Goal: Obtain resource: Download file/media

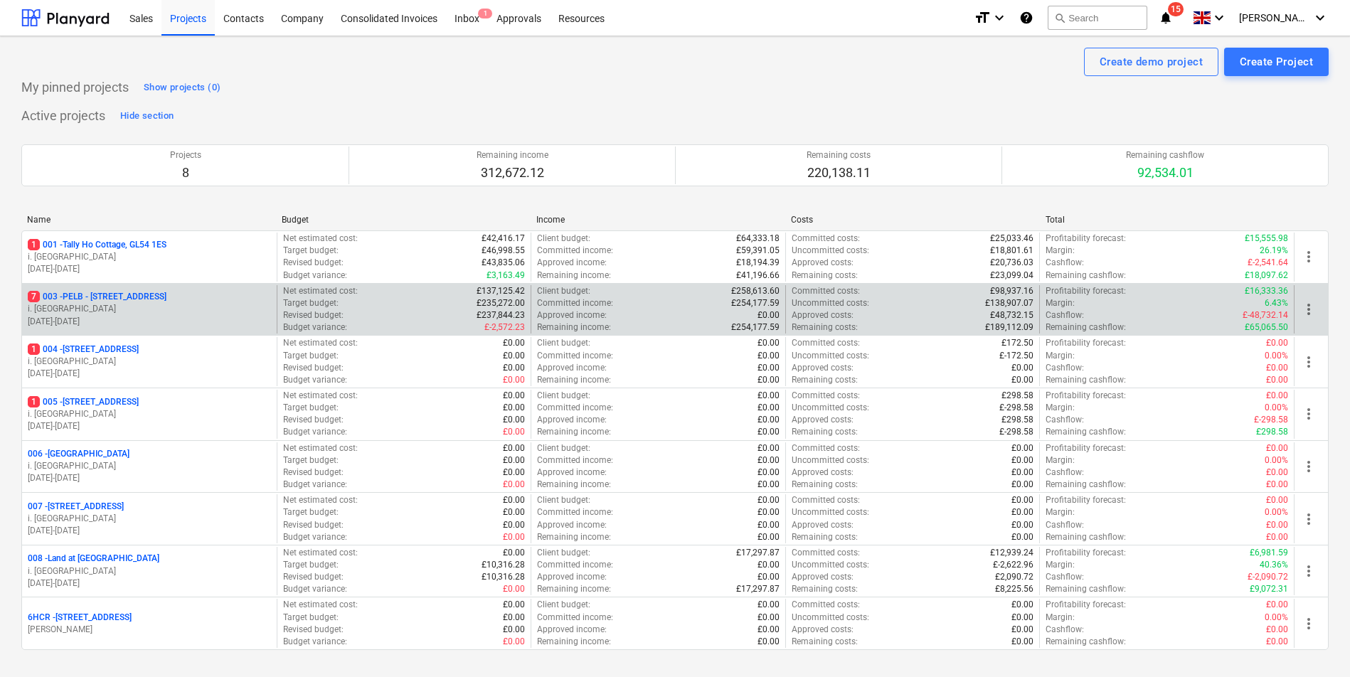
click at [166, 300] on p "7 003 - PELB - Castle lane, Moreton Valence, GL2 7NE" at bounding box center [97, 297] width 139 height 12
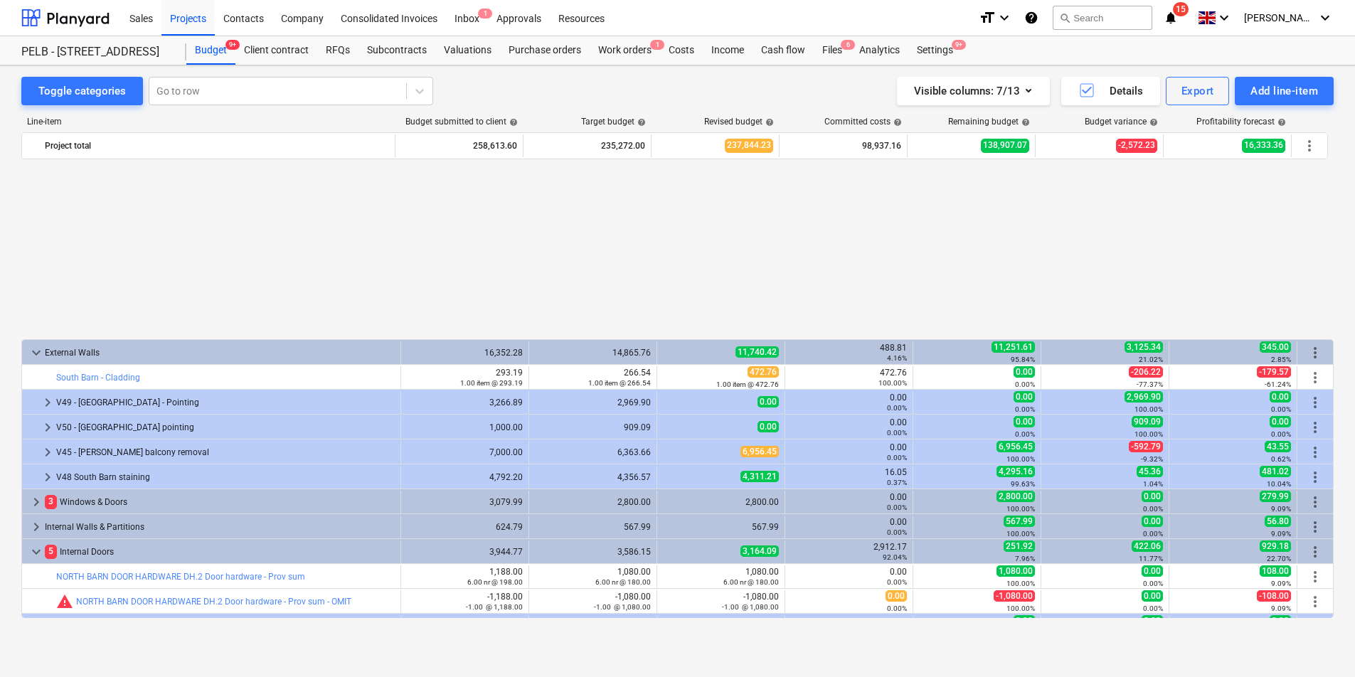
scroll to position [683, 0]
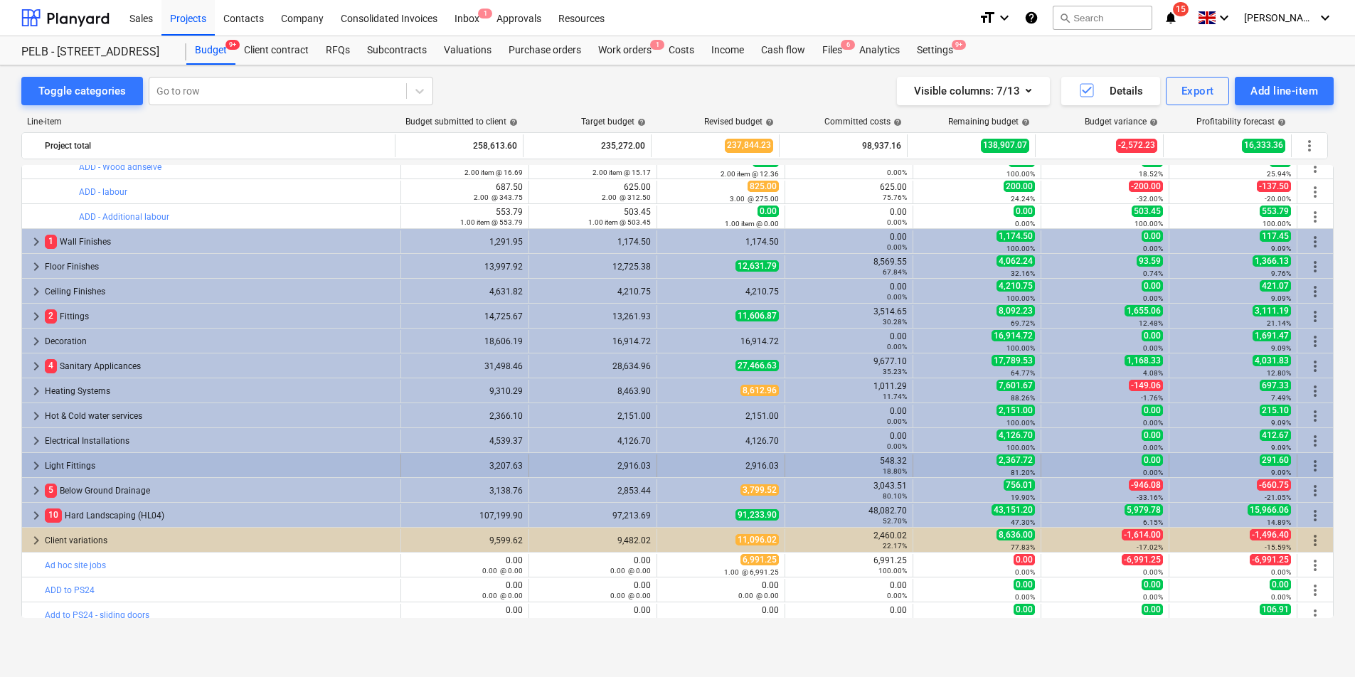
click at [36, 466] on span "keyboard_arrow_right" at bounding box center [36, 465] width 17 height 17
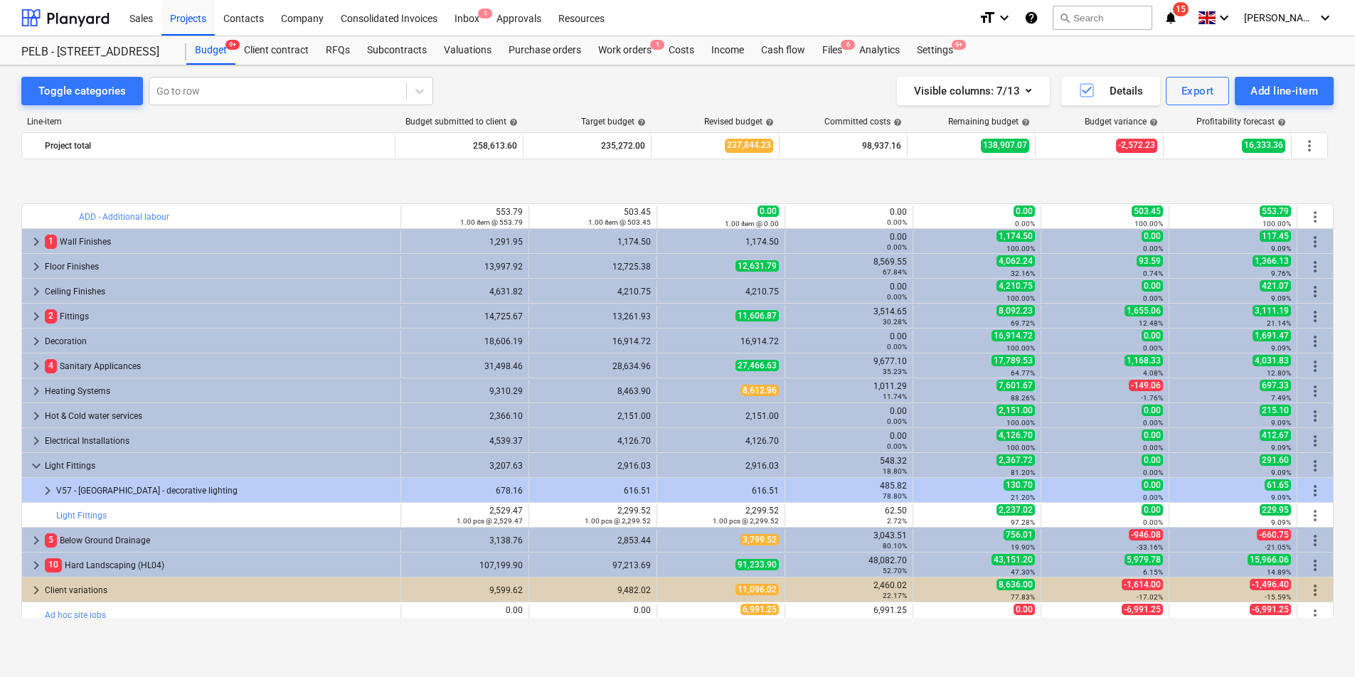
scroll to position [767, 0]
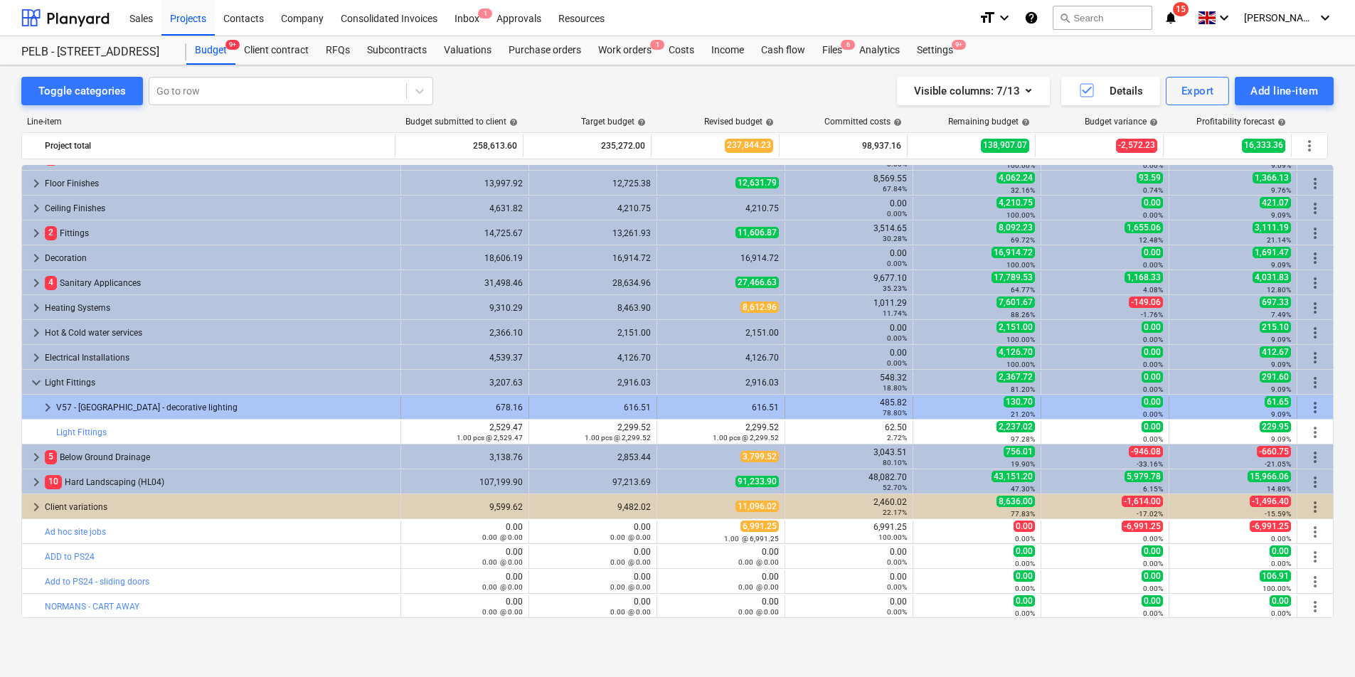
click at [43, 409] on span "keyboard_arrow_right" at bounding box center [47, 407] width 17 height 17
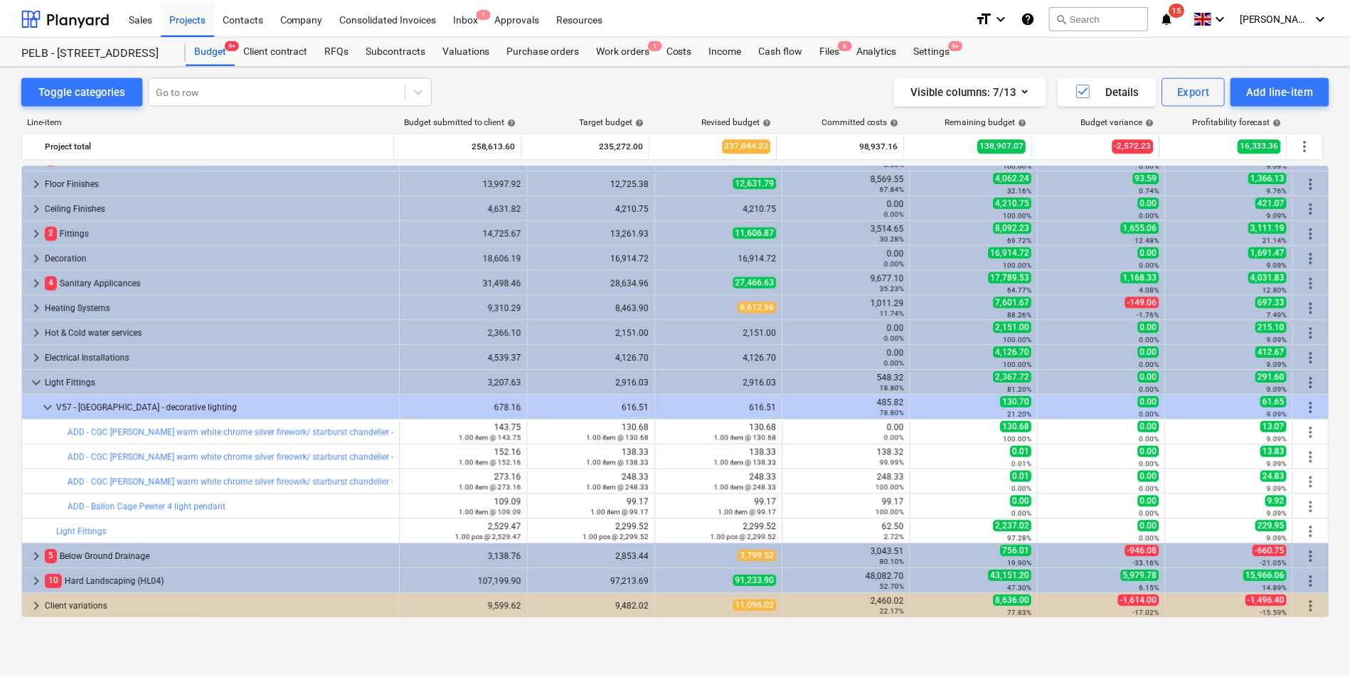
scroll to position [769, 0]
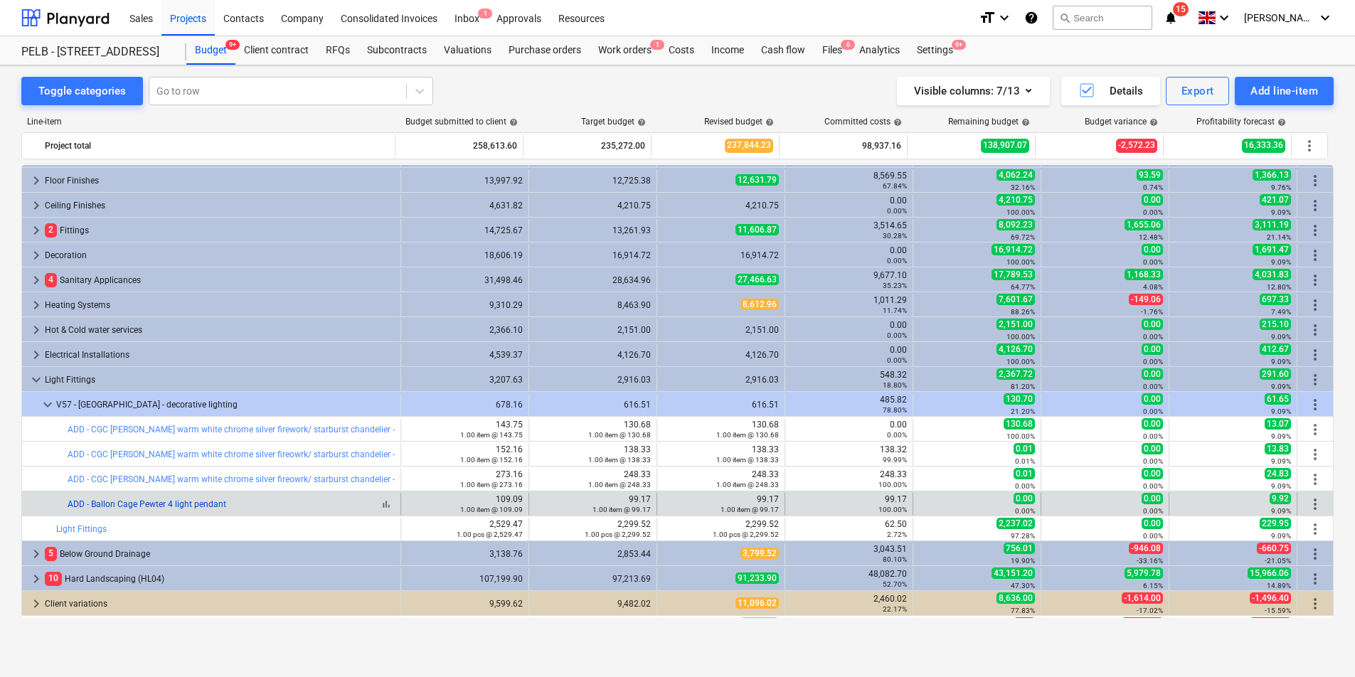
click at [188, 502] on link "ADD - Ballon Cage Pewter 4 light pendant" at bounding box center [147, 504] width 159 height 10
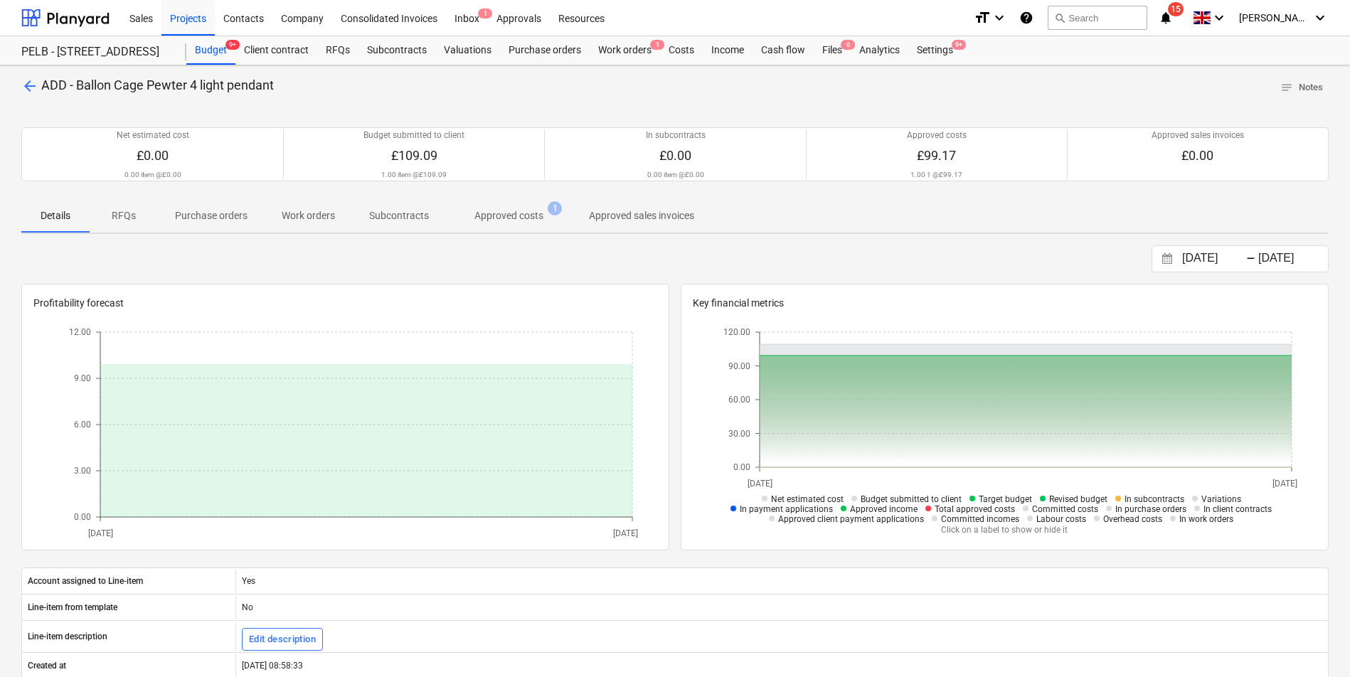
click at [528, 220] on p "Approved costs" at bounding box center [508, 215] width 69 height 15
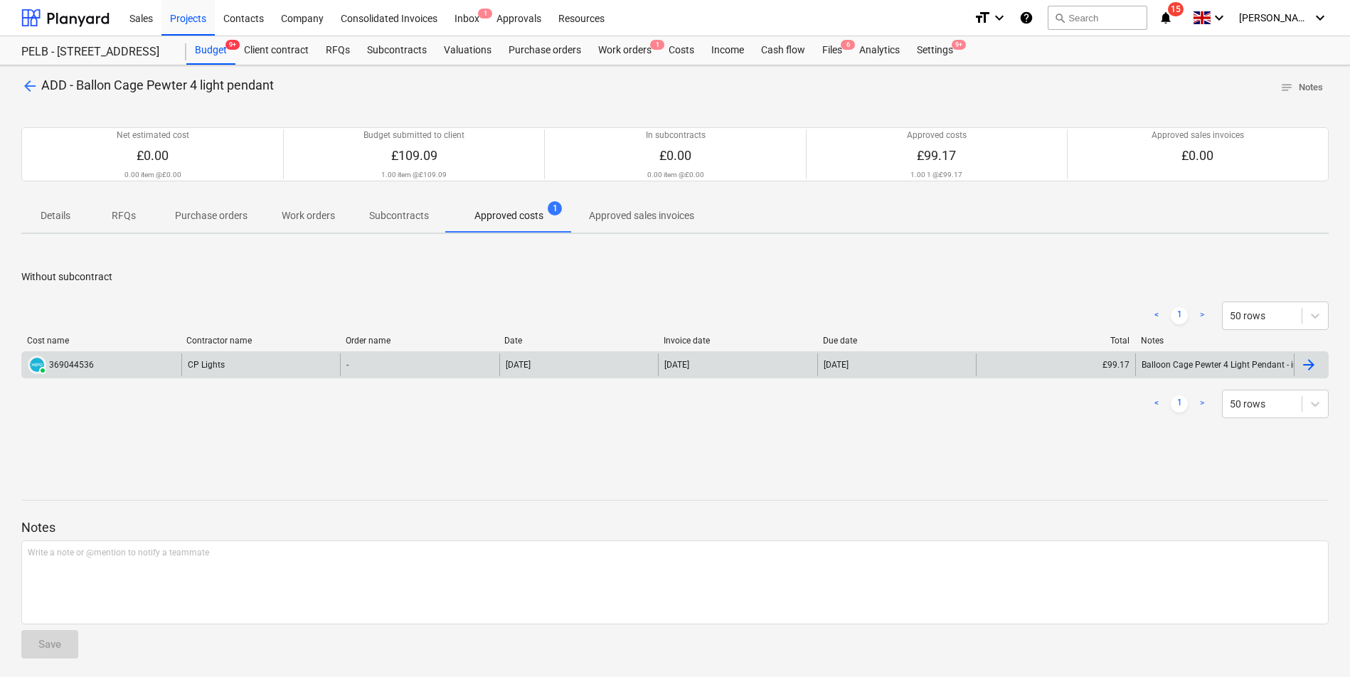
click at [160, 375] on div "PAID 369044536 CP Lights - 15 Sep 2025 15 Sep 2025 15 Sep 2025 £99.17 Balloon C…" at bounding box center [674, 364] width 1307 height 27
click at [210, 361] on div "CP Lights" at bounding box center [260, 364] width 159 height 23
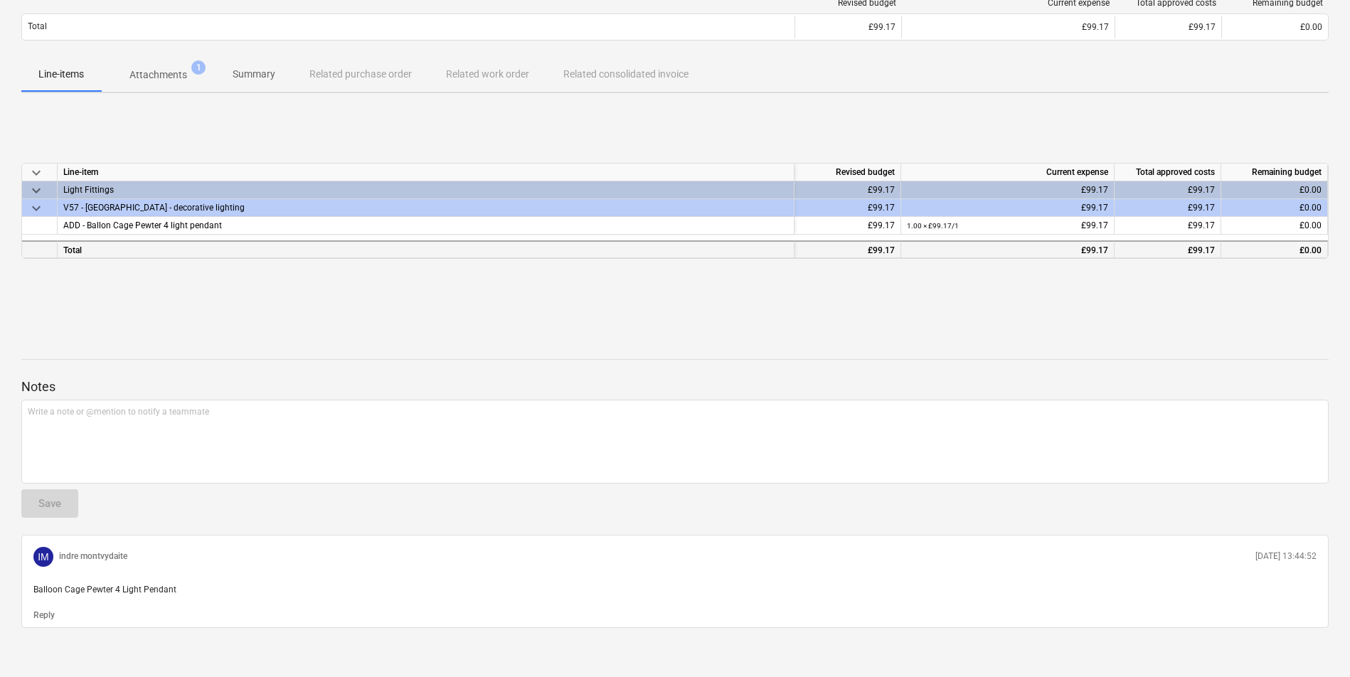
scroll to position [144, 0]
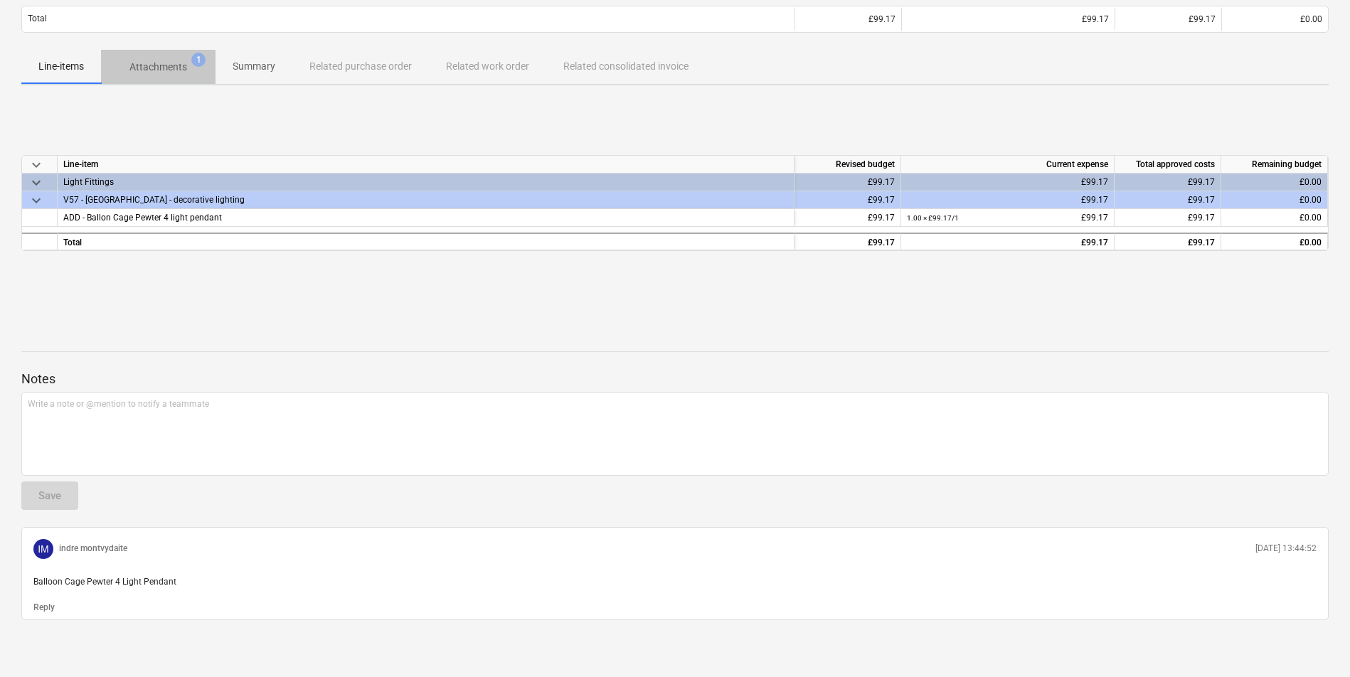
click at [176, 70] on p "Attachments" at bounding box center [158, 67] width 58 height 15
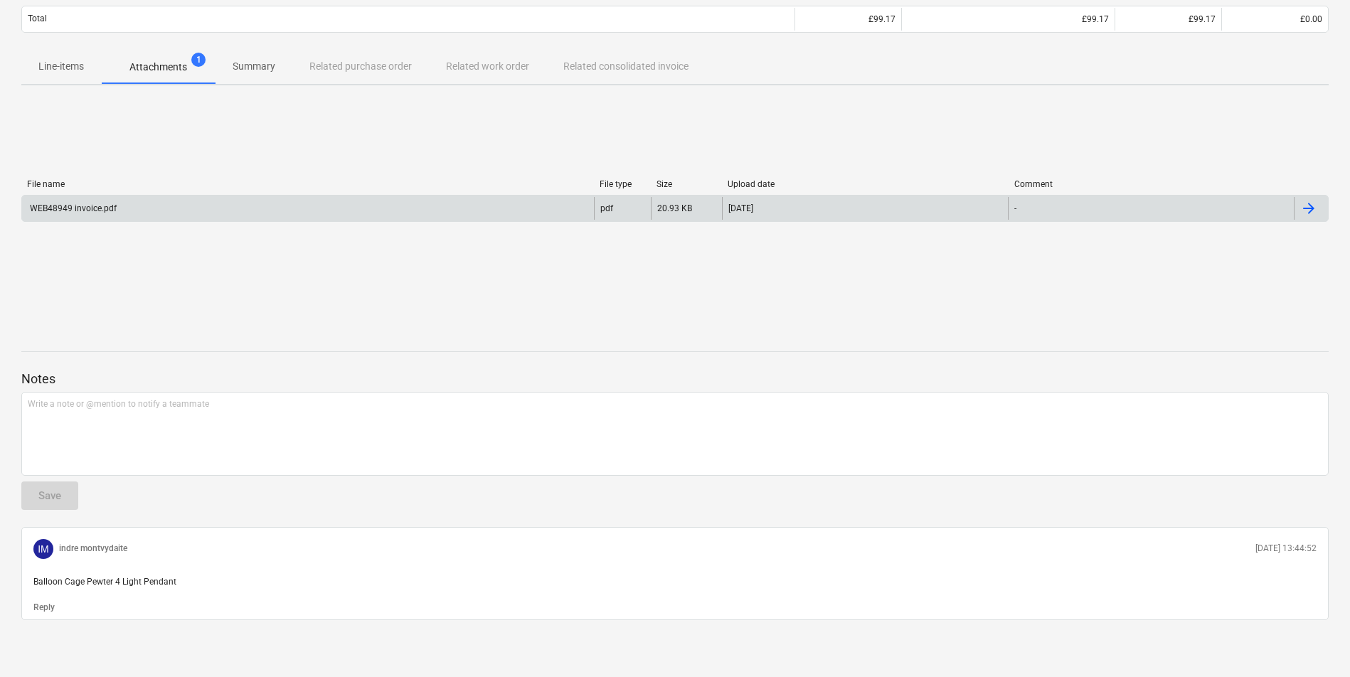
click at [176, 220] on div "WEB48949 invoice.pdf pdf 20.93 KB 15.09.2025 -" at bounding box center [674, 208] width 1307 height 27
click at [231, 205] on div "WEB48949 invoice.pdf" at bounding box center [308, 208] width 572 height 23
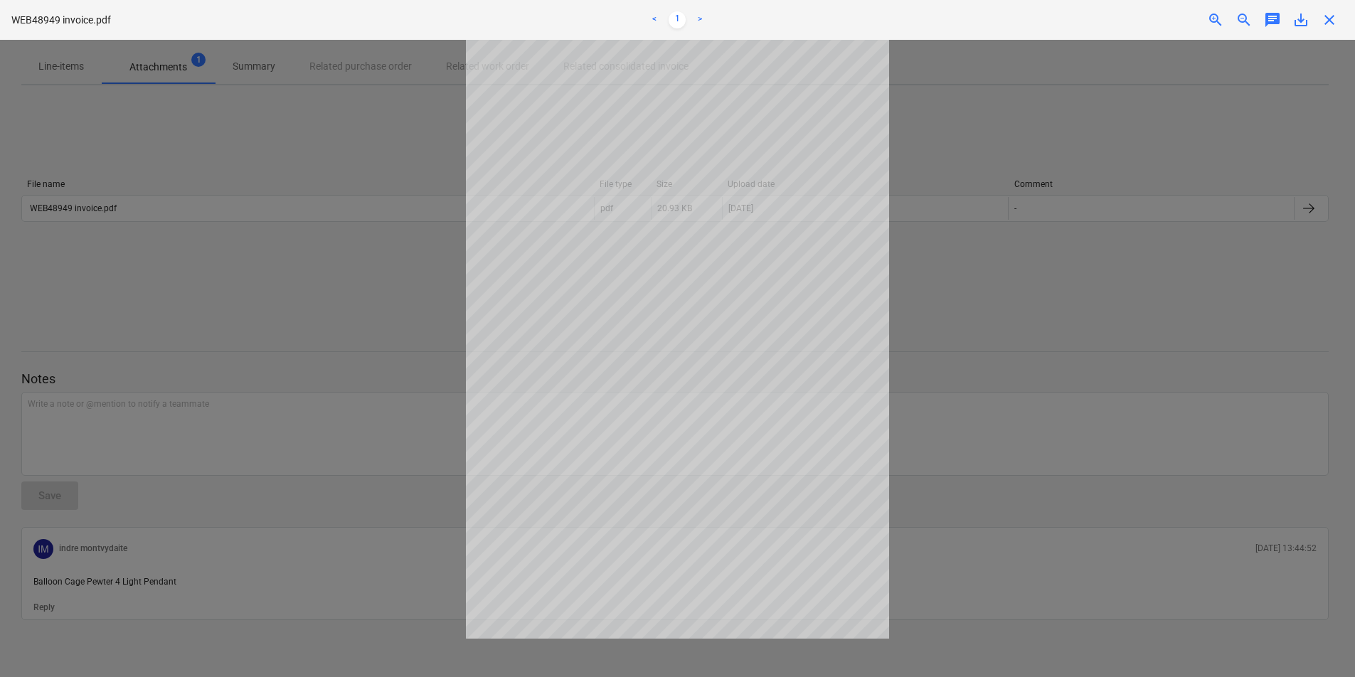
click at [267, 177] on div at bounding box center [677, 358] width 1355 height 637
click at [1042, 331] on div at bounding box center [677, 358] width 1355 height 637
click at [1325, 25] on span "close" at bounding box center [1328, 19] width 17 height 17
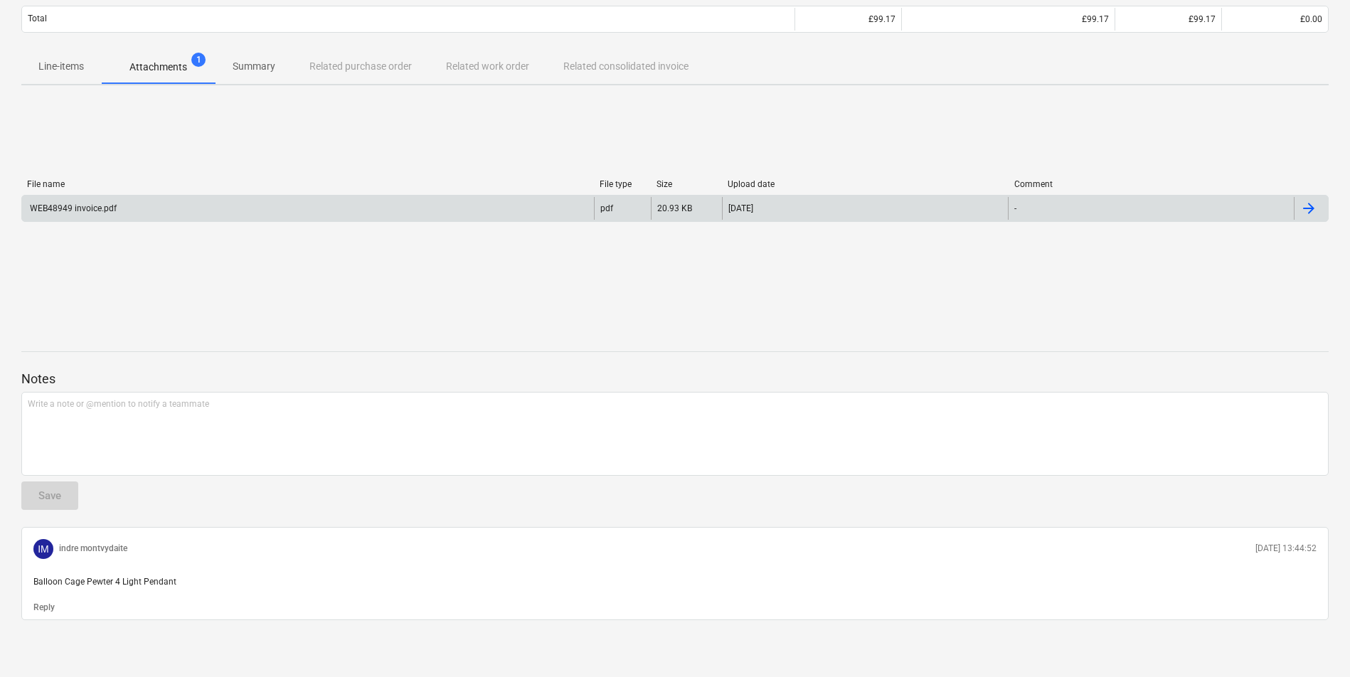
click at [1322, 203] on div at bounding box center [1310, 208] width 34 height 23
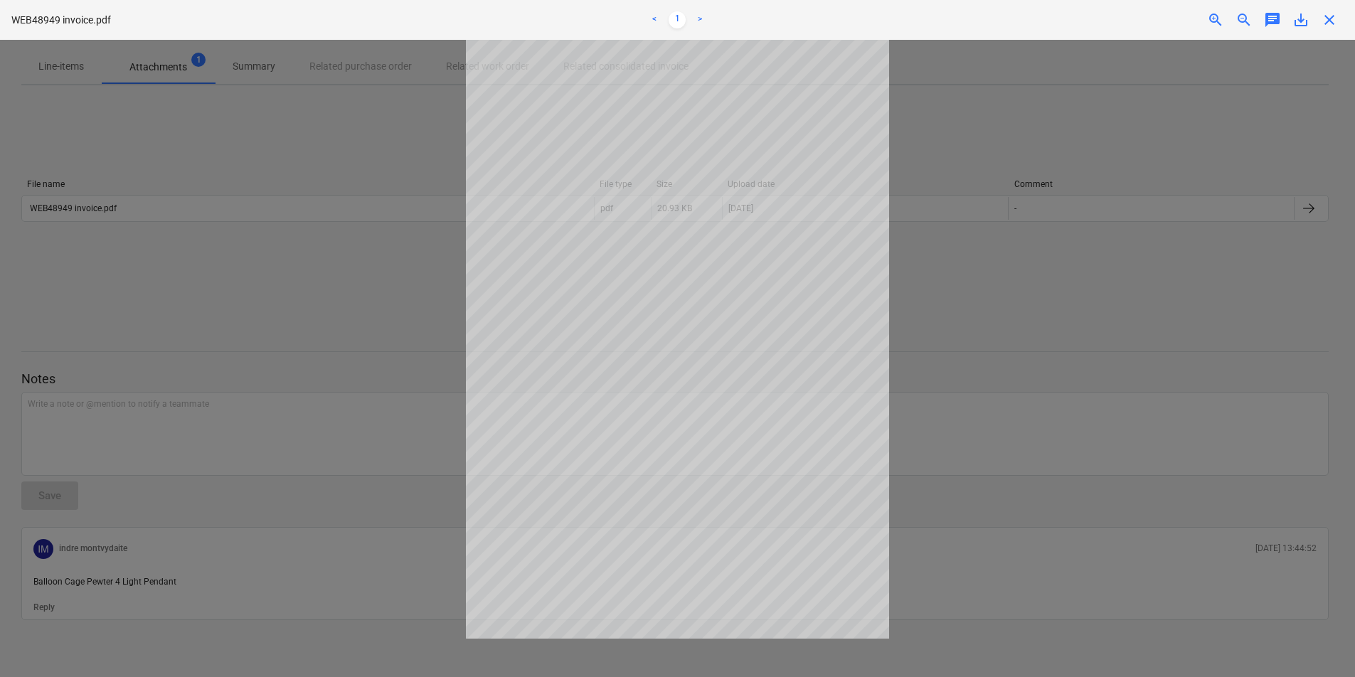
click at [1327, 19] on span "close" at bounding box center [1328, 19] width 17 height 17
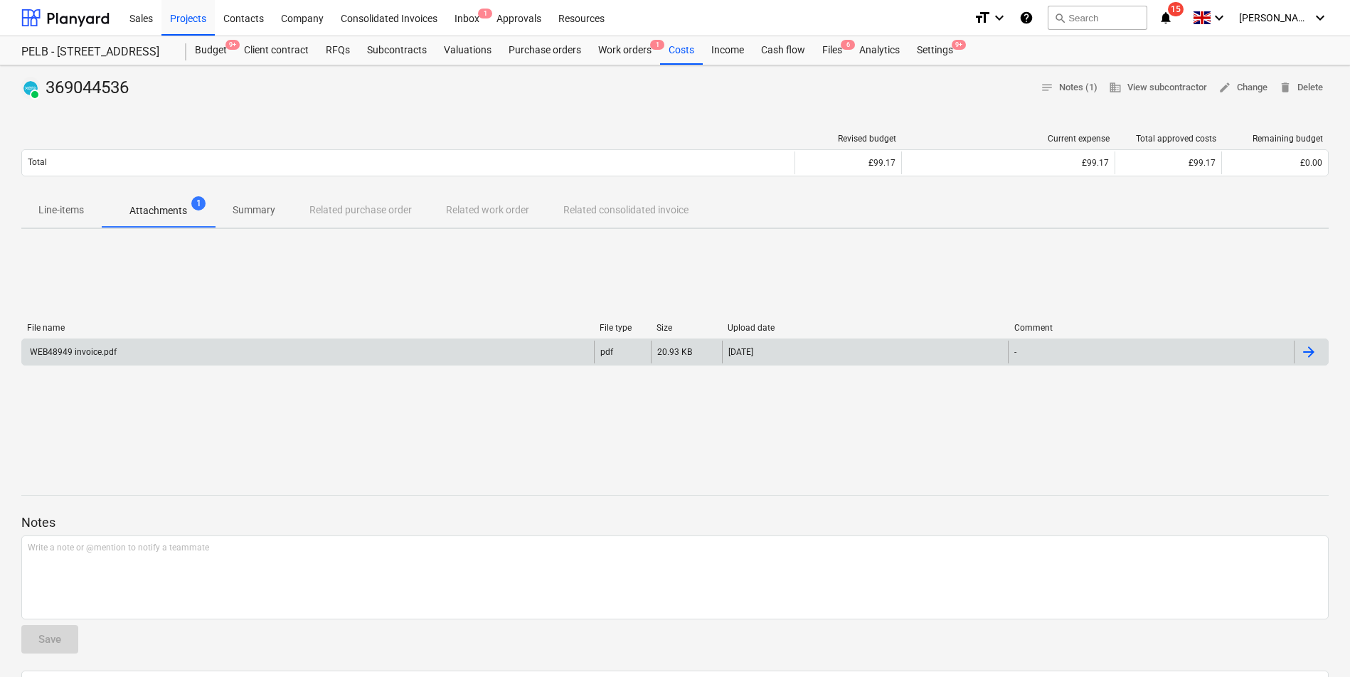
click at [1308, 354] on div at bounding box center [1308, 351] width 17 height 17
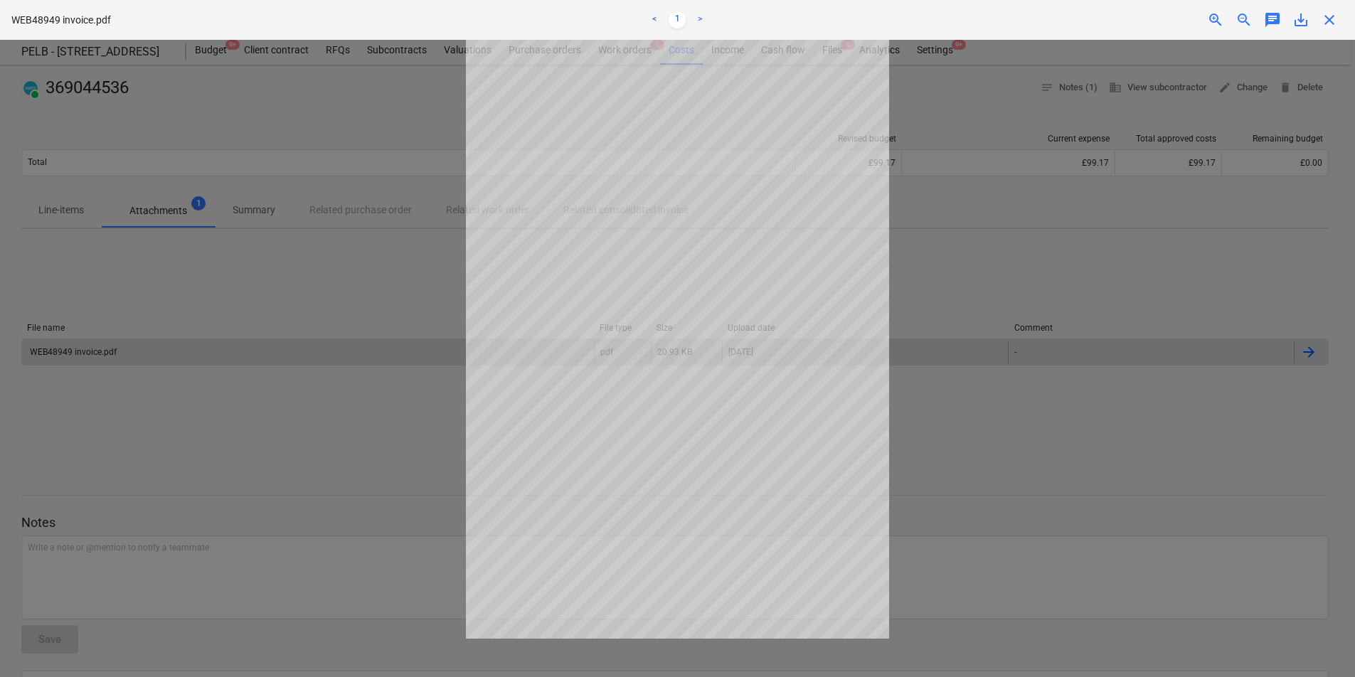
click at [992, 181] on div at bounding box center [677, 358] width 1355 height 637
click at [1288, 21] on div "save_alt" at bounding box center [1300, 19] width 28 height 17
click at [1301, 21] on span "save_alt" at bounding box center [1300, 19] width 17 height 17
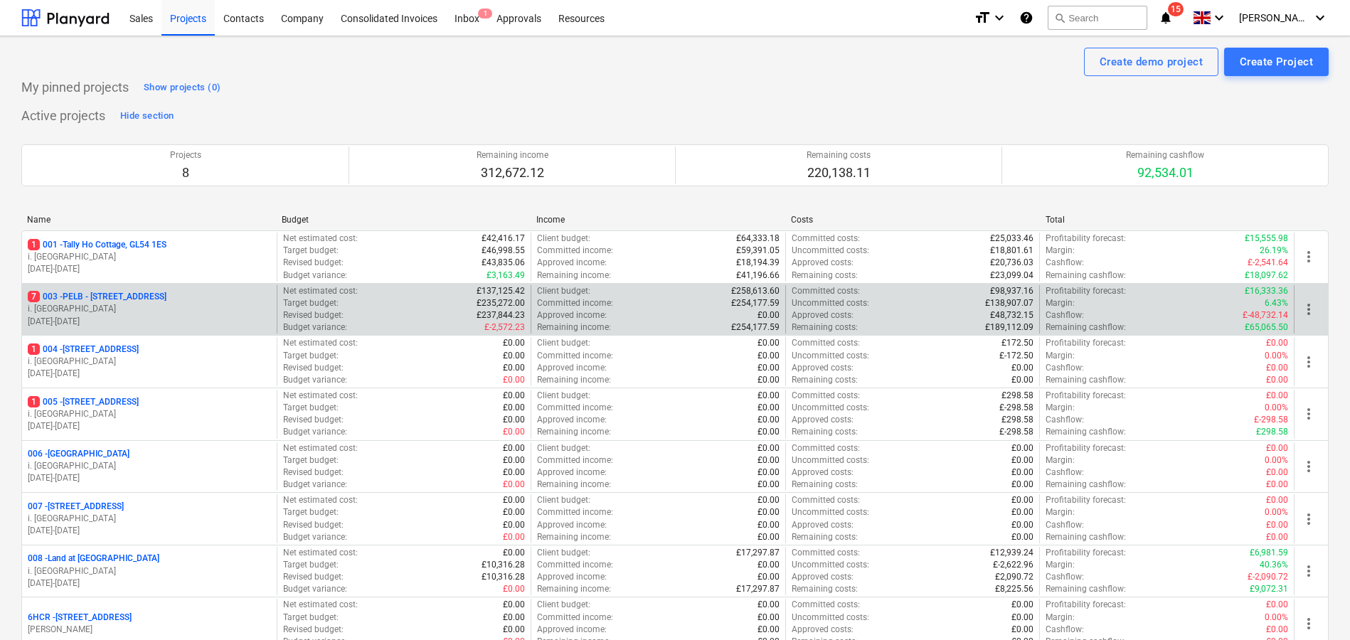
click at [189, 311] on p "i. [GEOGRAPHIC_DATA]" at bounding box center [149, 309] width 243 height 12
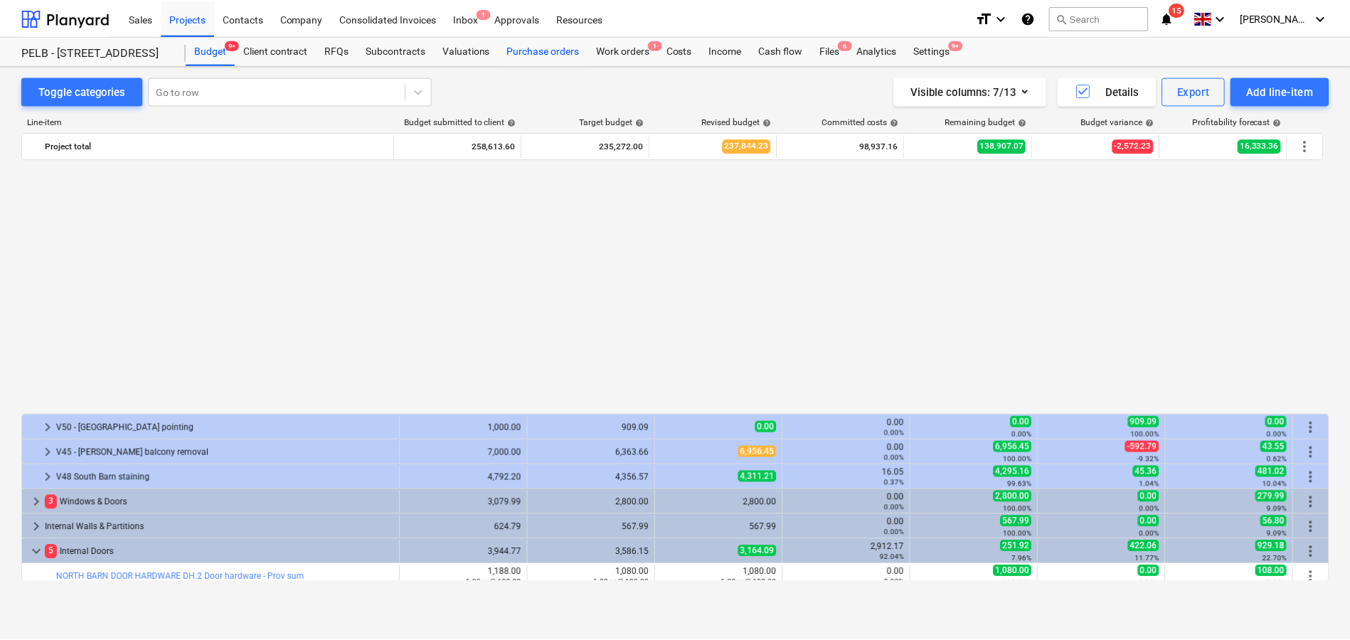
scroll to position [769, 0]
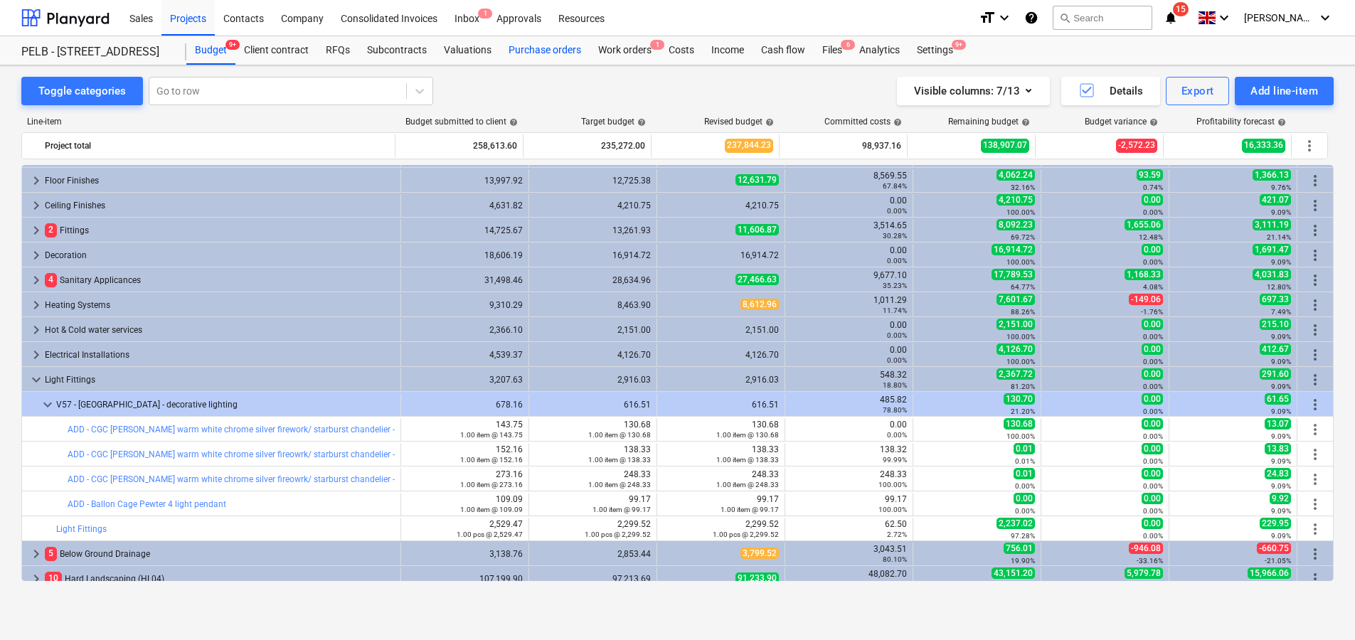
click at [539, 50] on div "Purchase orders" at bounding box center [545, 50] width 90 height 28
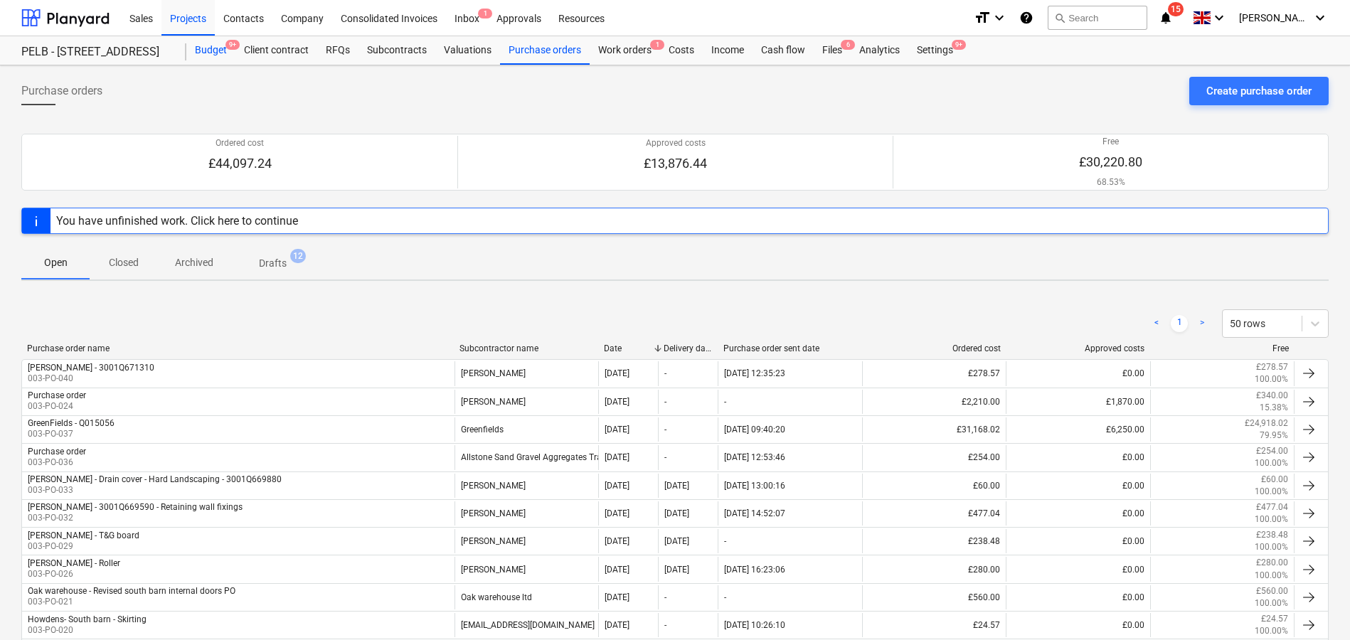
click at [218, 41] on div "Budget 9+" at bounding box center [210, 50] width 49 height 28
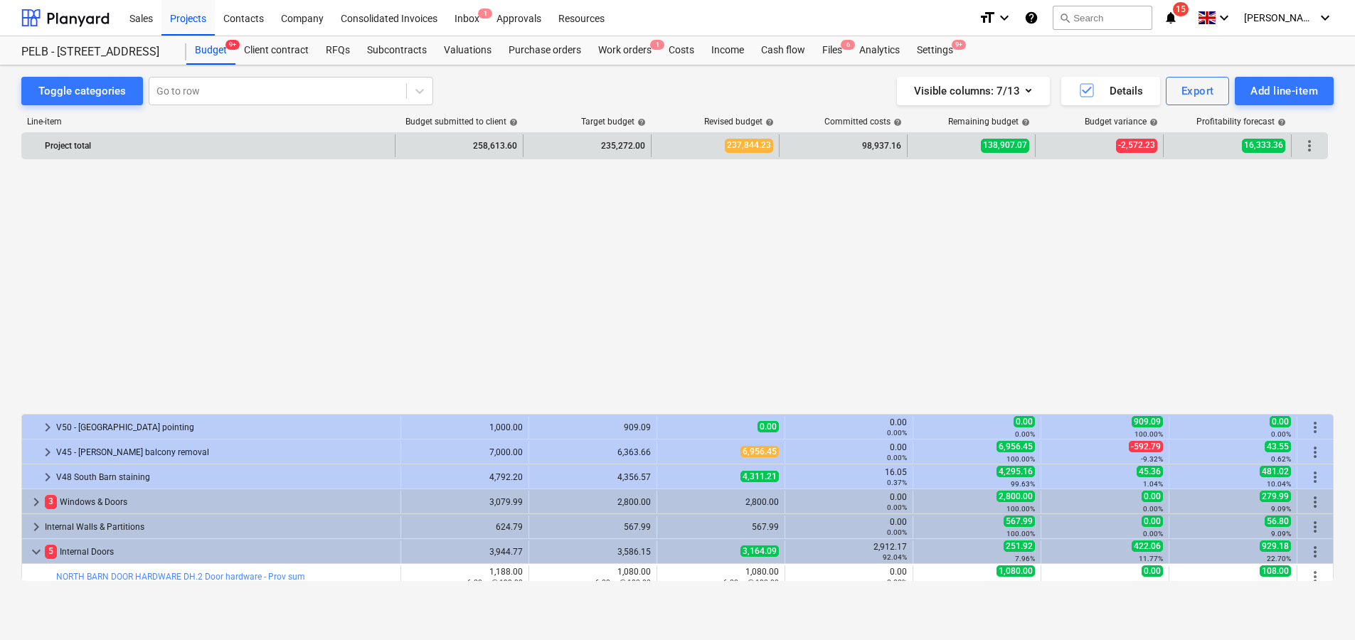
scroll to position [769, 0]
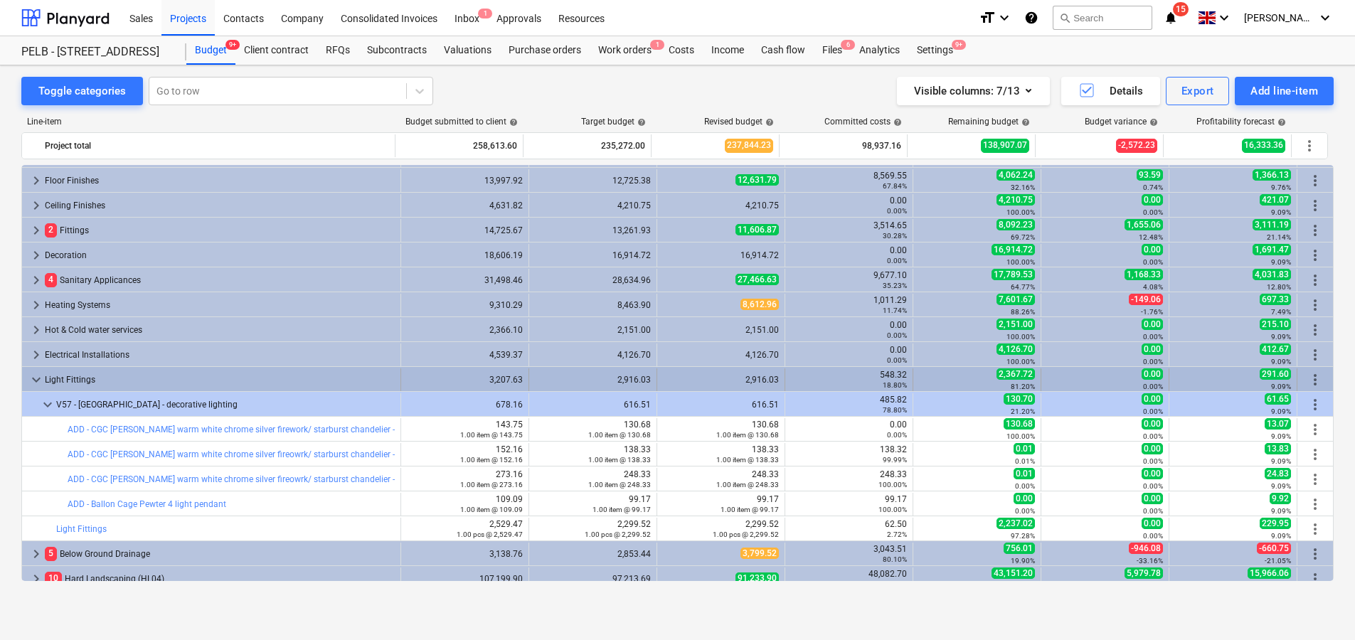
click at [33, 384] on span "keyboard_arrow_down" at bounding box center [36, 379] width 17 height 17
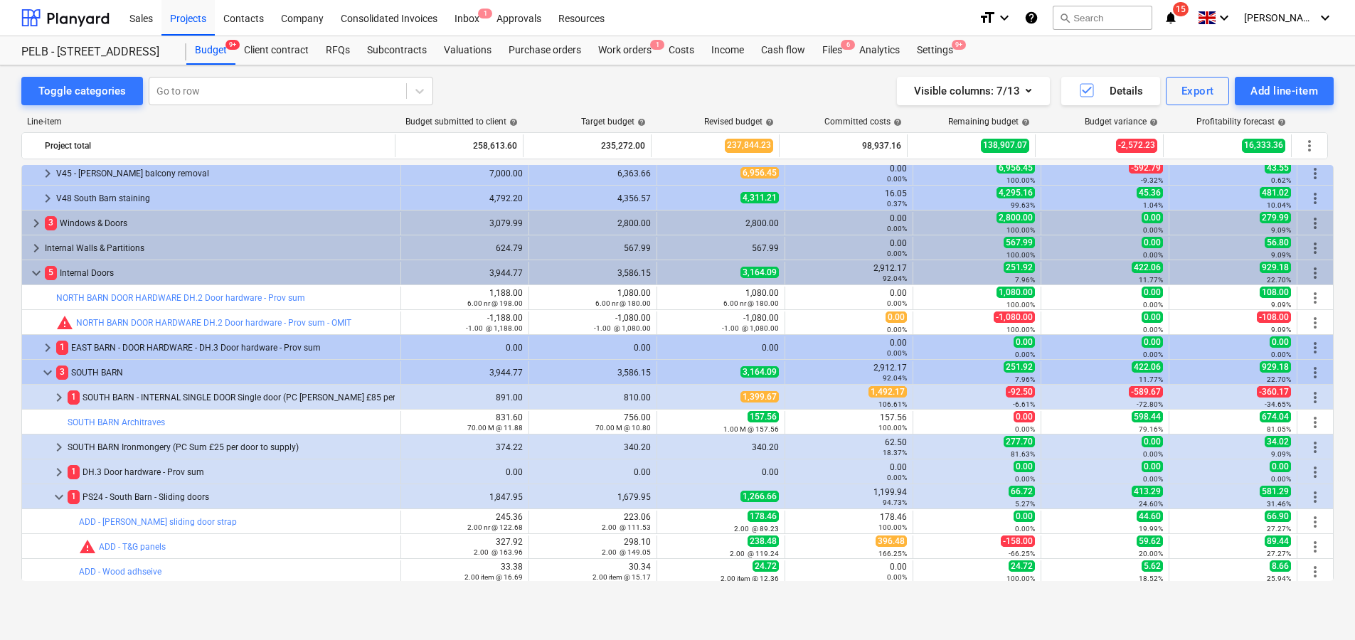
scroll to position [274, 0]
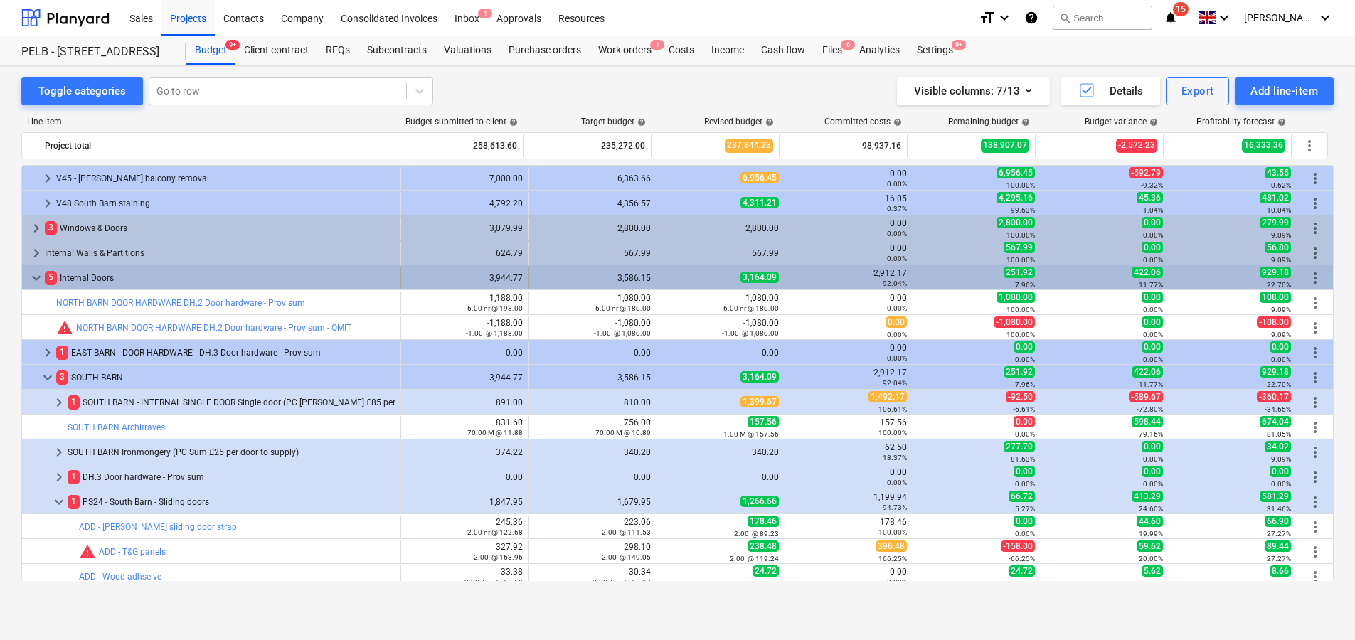
click at [36, 274] on span "keyboard_arrow_down" at bounding box center [36, 277] width 17 height 17
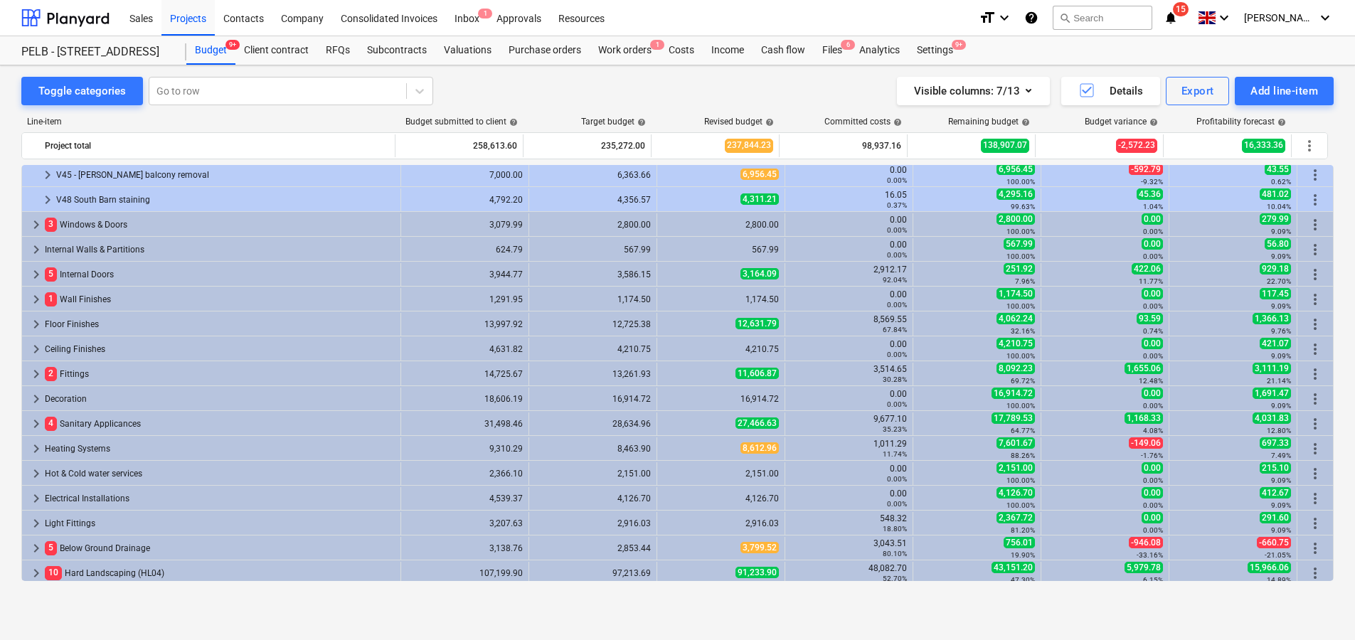
scroll to position [305, 0]
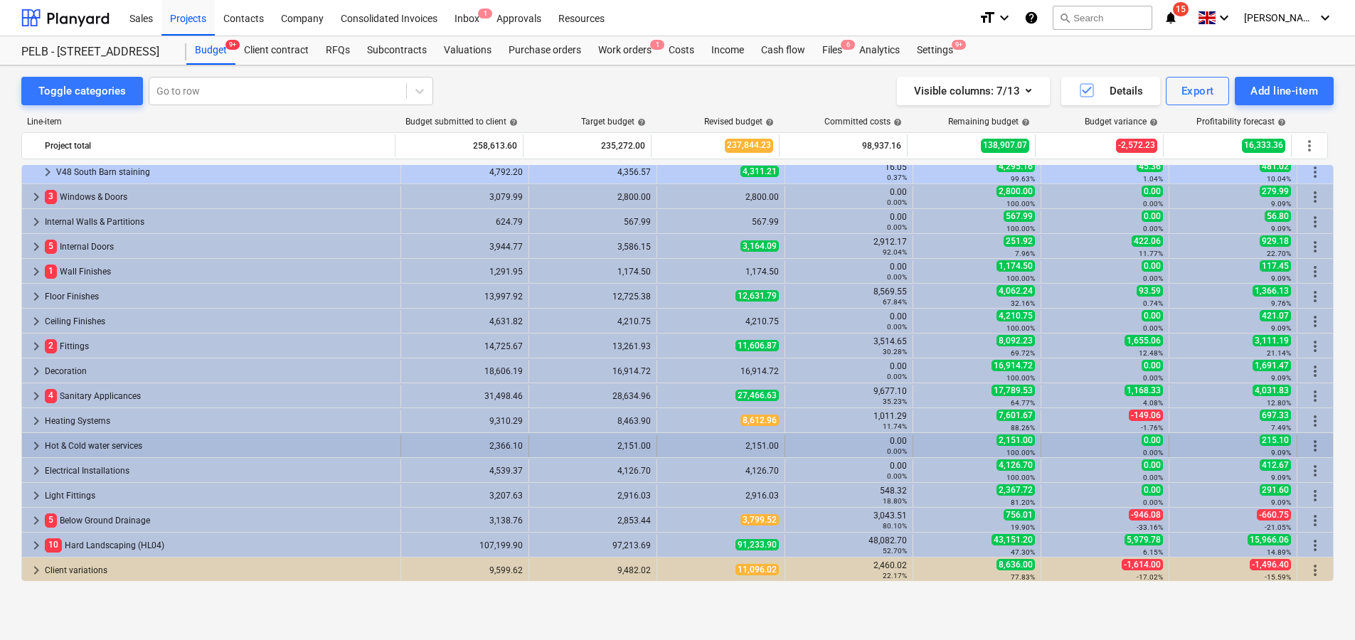
click at [36, 449] on span "keyboard_arrow_right" at bounding box center [36, 445] width 17 height 17
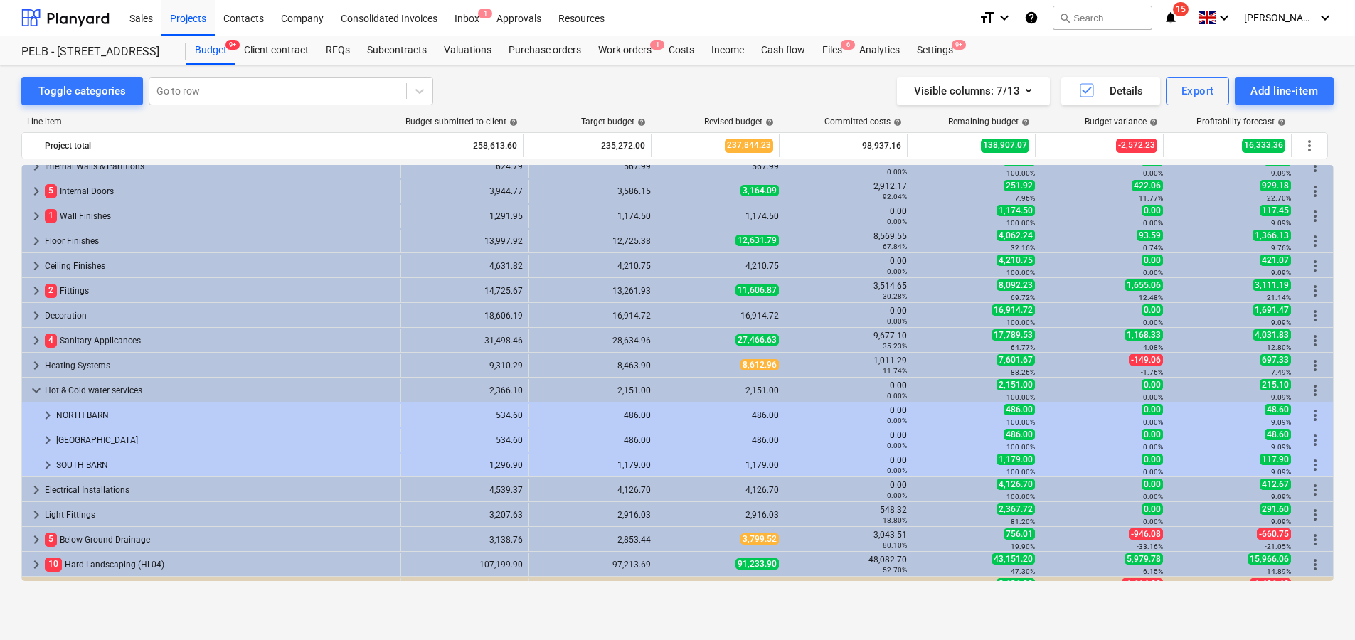
scroll to position [365, 0]
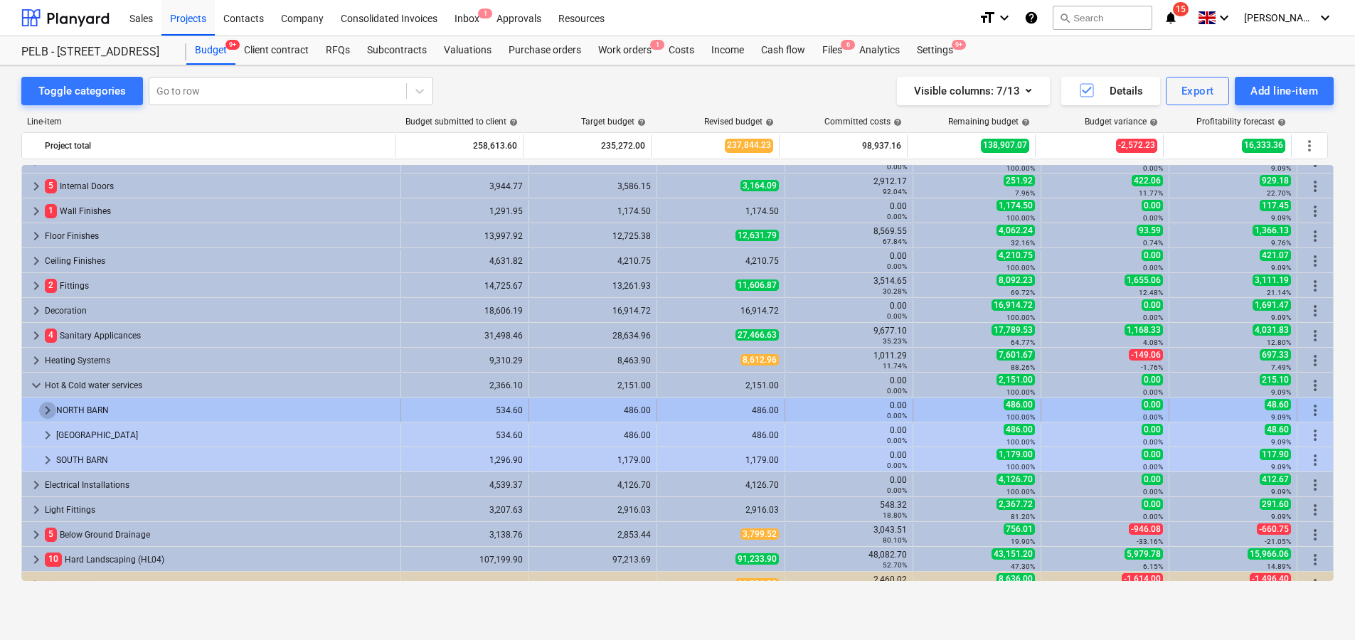
click at [50, 408] on span "keyboard_arrow_right" at bounding box center [47, 410] width 17 height 17
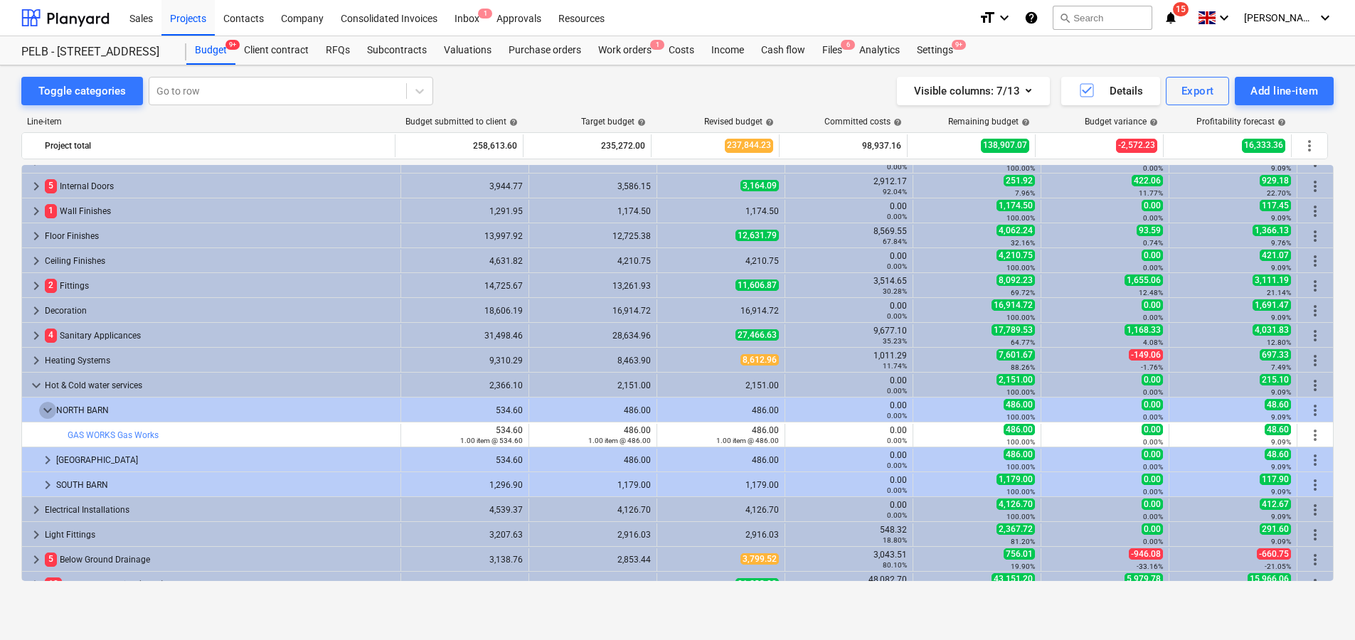
click at [50, 408] on span "keyboard_arrow_down" at bounding box center [47, 410] width 17 height 17
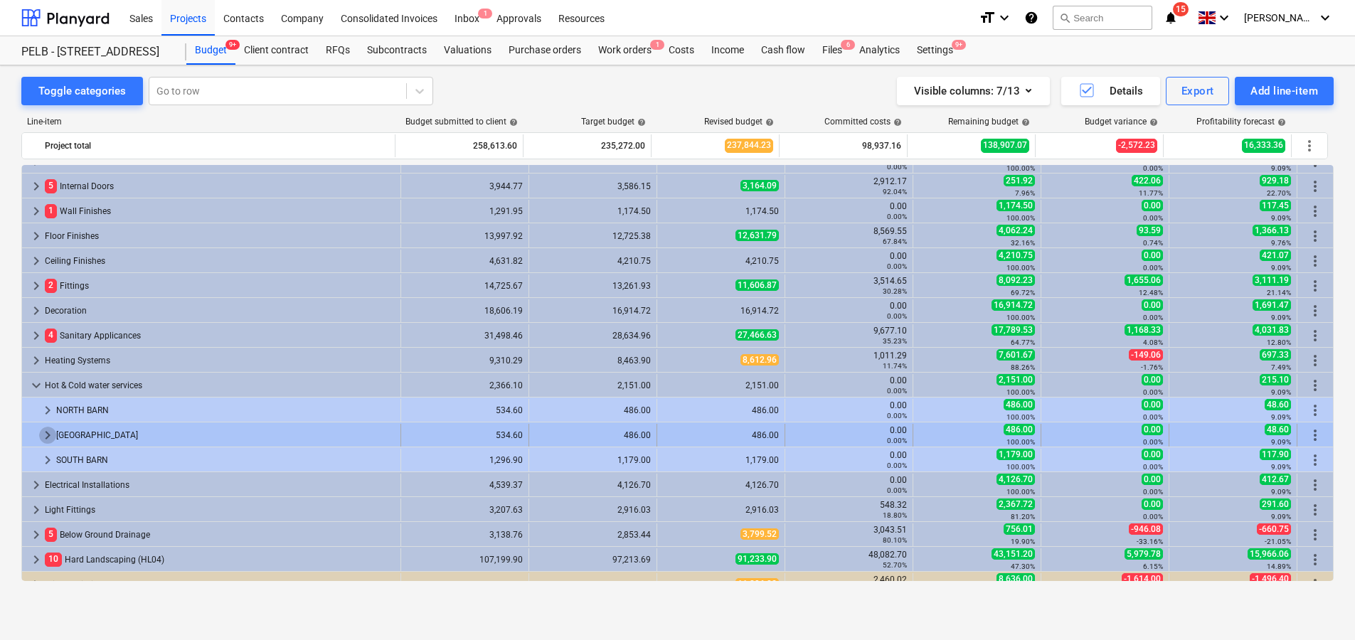
click at [48, 433] on span "keyboard_arrow_right" at bounding box center [47, 435] width 17 height 17
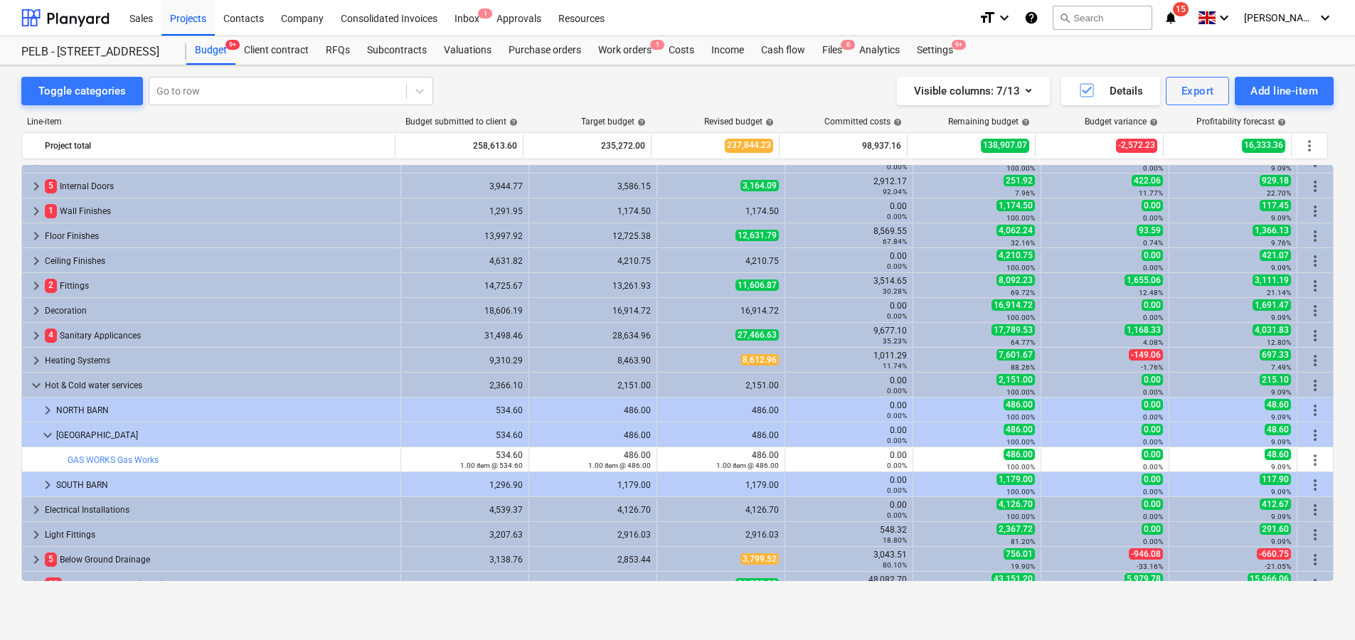
click at [48, 433] on span "keyboard_arrow_down" at bounding box center [47, 435] width 17 height 17
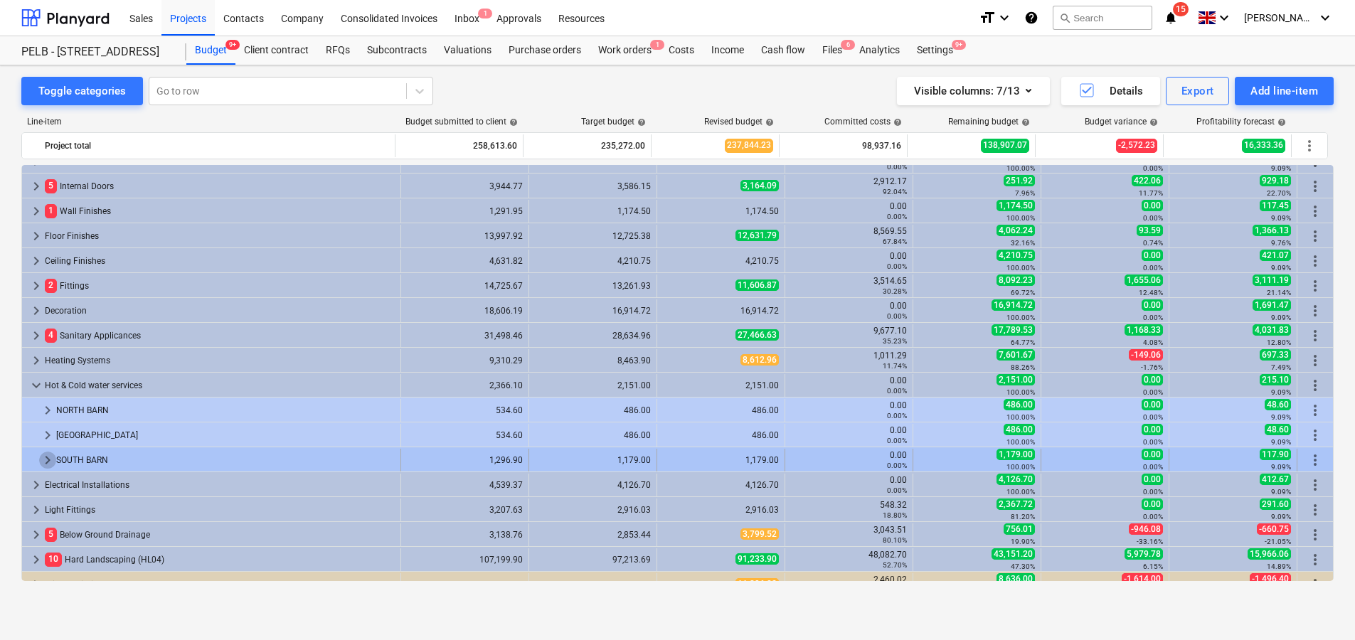
click at [47, 452] on span "keyboard_arrow_right" at bounding box center [47, 460] width 17 height 17
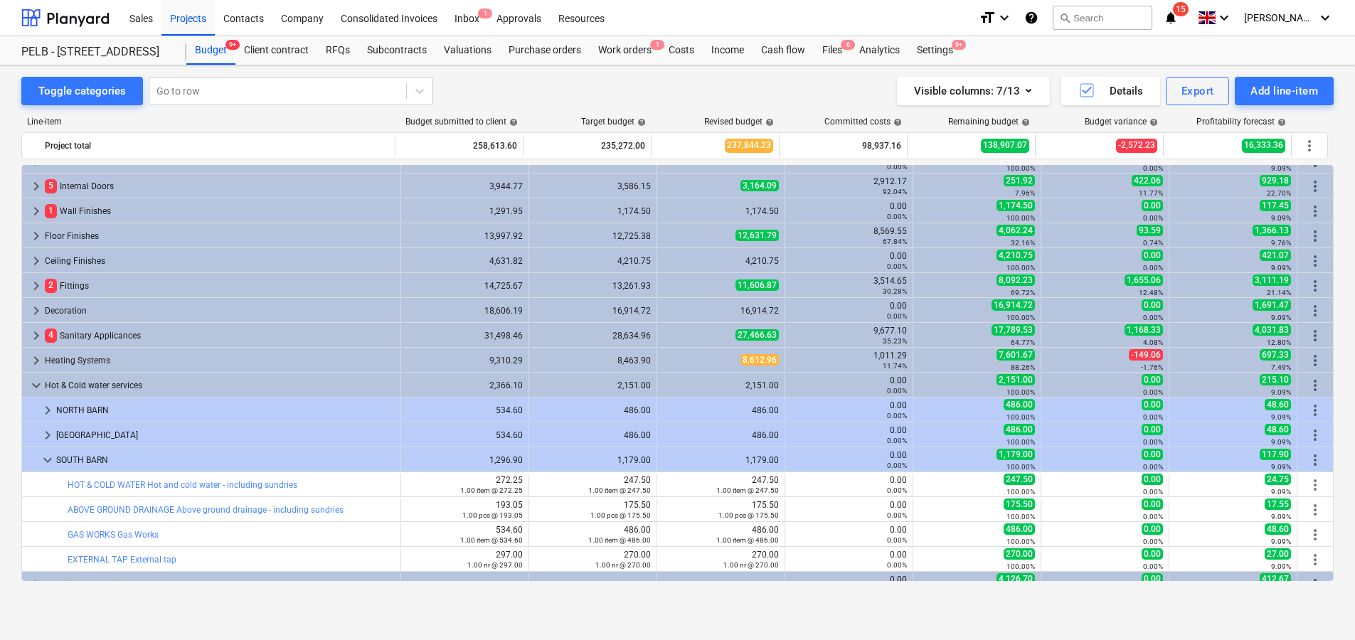
click at [47, 452] on span "keyboard_arrow_down" at bounding box center [47, 460] width 17 height 17
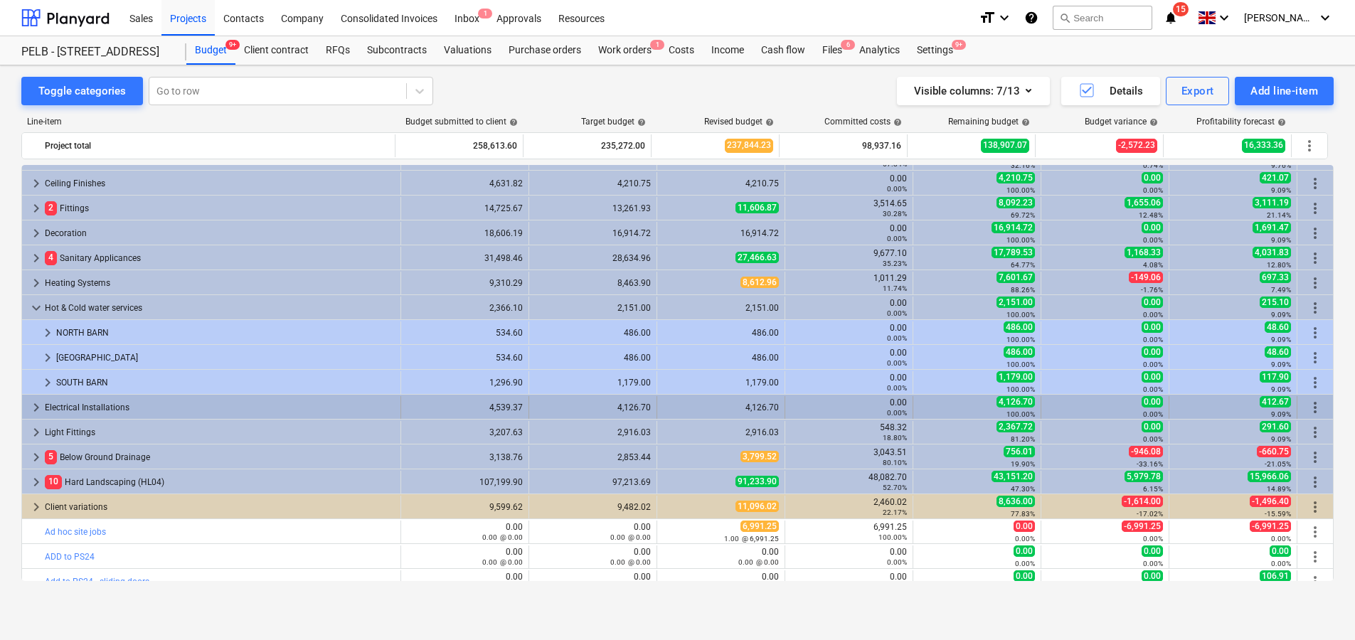
scroll to position [464, 0]
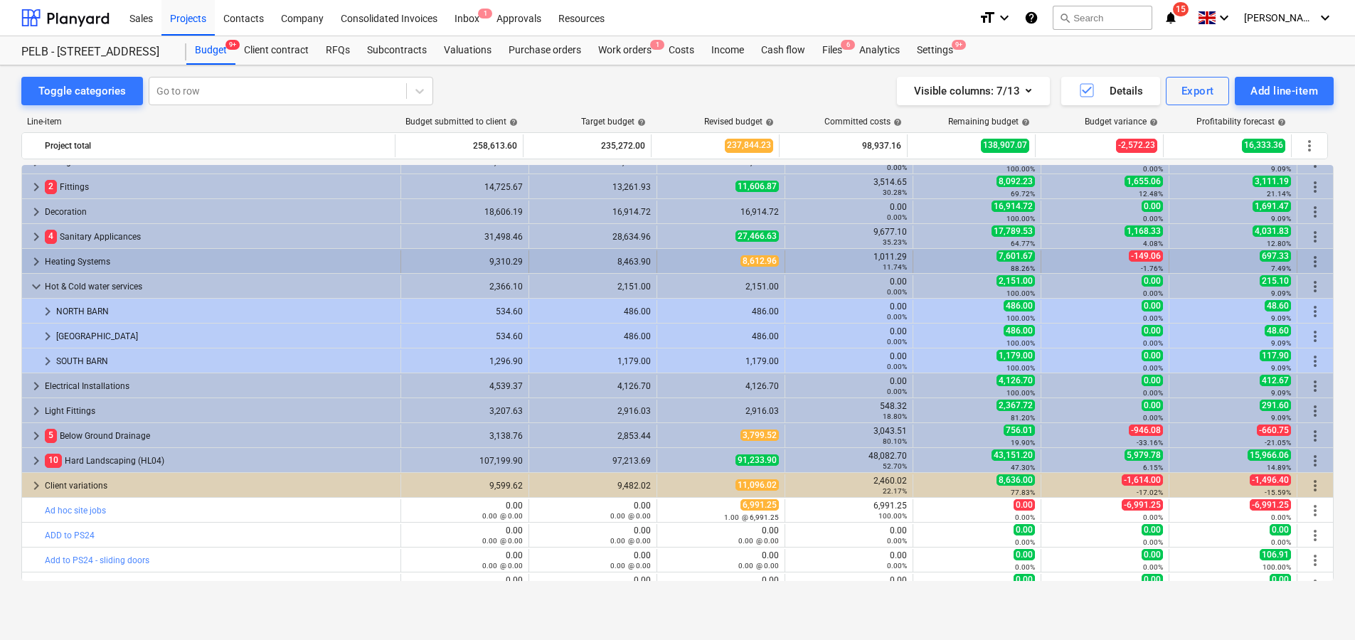
click at [40, 258] on span "keyboard_arrow_right" at bounding box center [36, 261] width 17 height 17
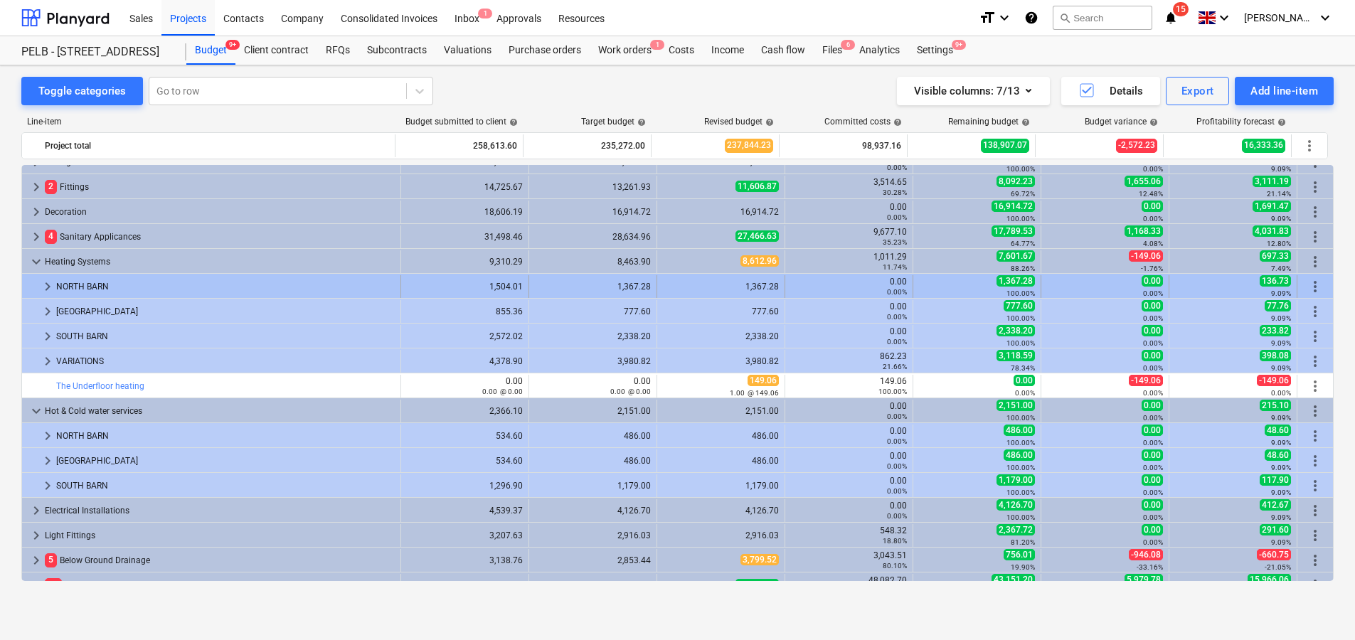
click at [39, 283] on span "keyboard_arrow_right" at bounding box center [47, 286] width 17 height 17
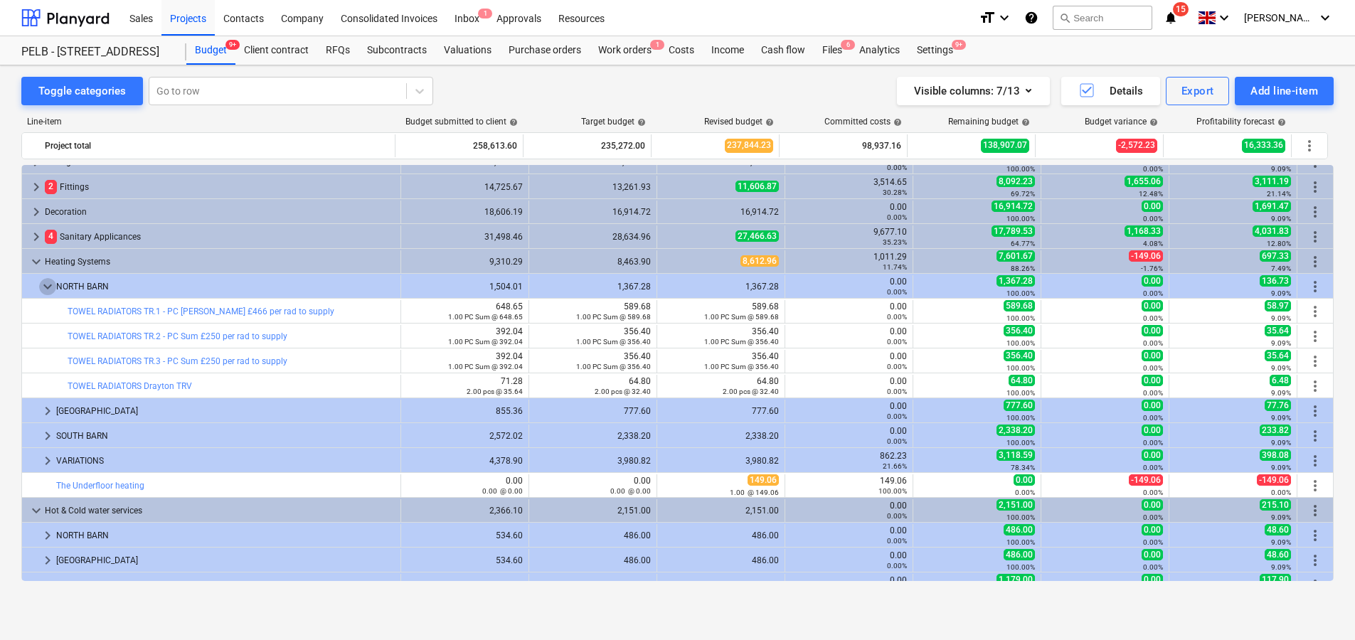
click at [39, 283] on span "keyboard_arrow_down" at bounding box center [47, 286] width 17 height 17
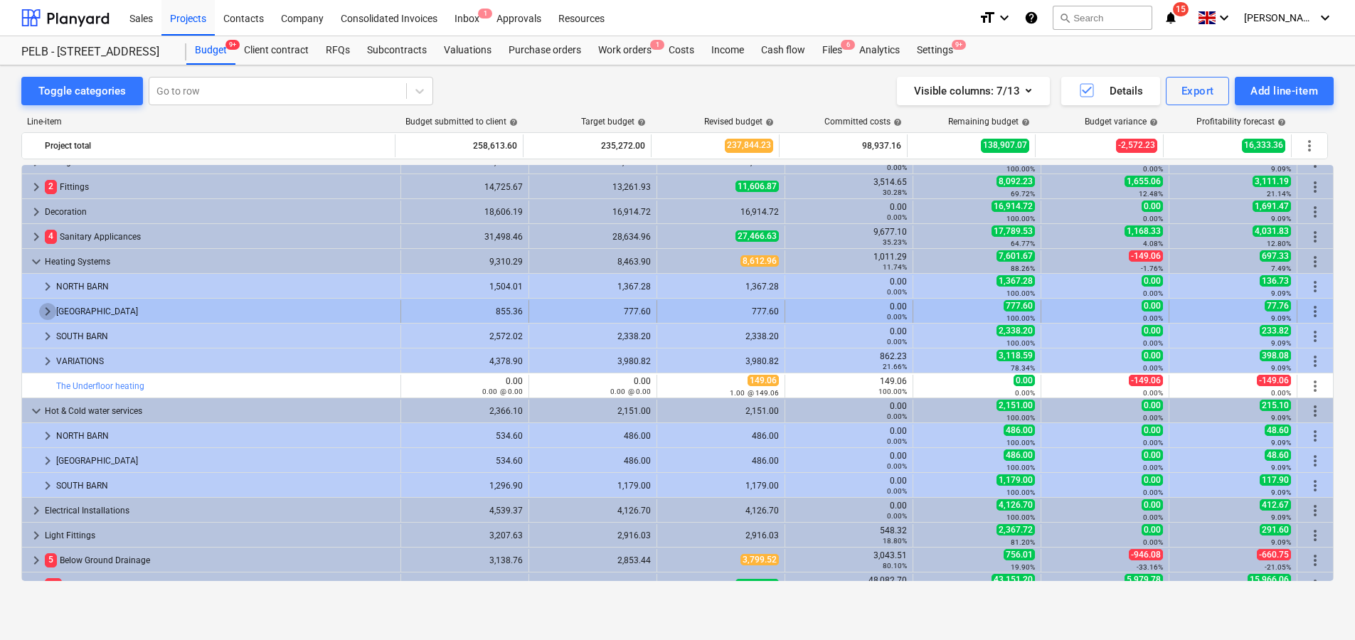
click at [46, 315] on span "keyboard_arrow_right" at bounding box center [47, 311] width 17 height 17
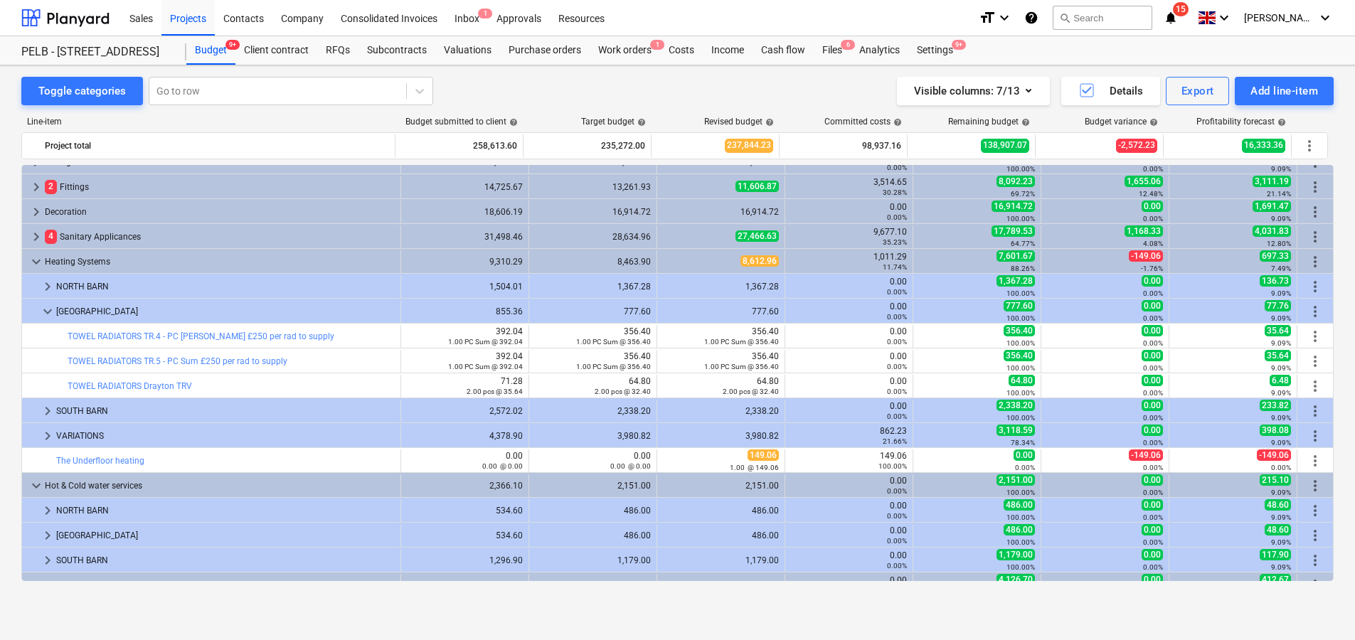
click at [46, 315] on span "keyboard_arrow_down" at bounding box center [47, 311] width 17 height 17
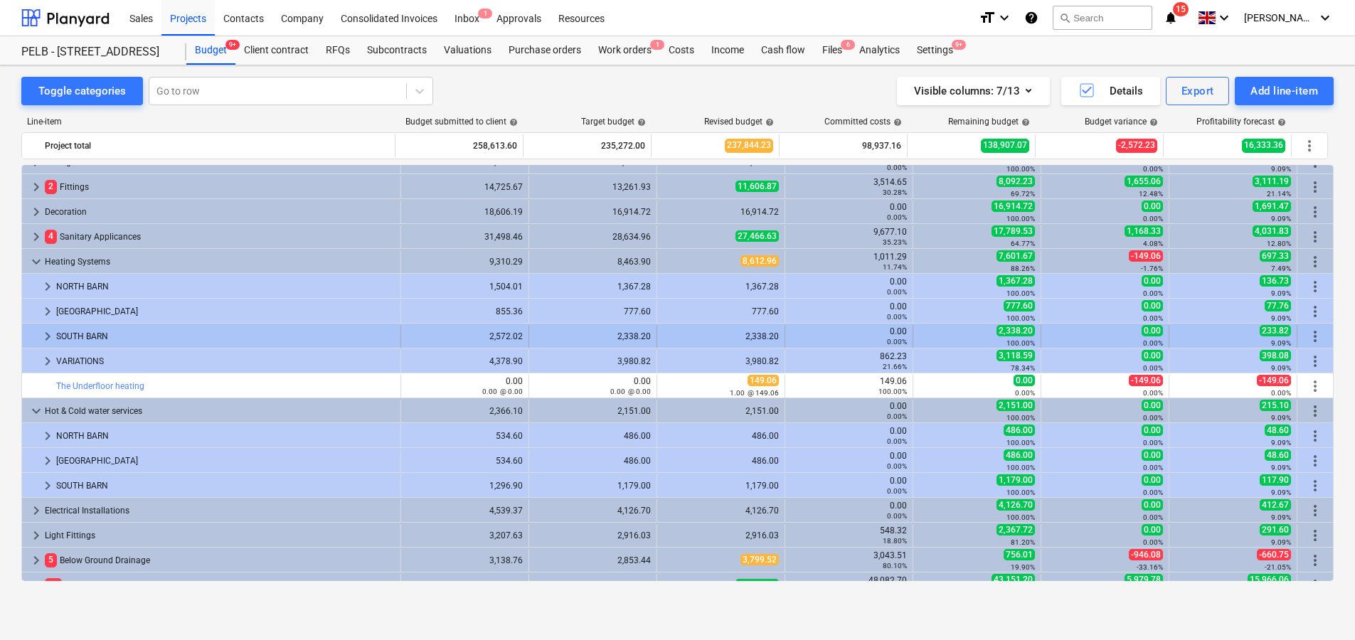
click at [45, 332] on span "keyboard_arrow_right" at bounding box center [47, 336] width 17 height 17
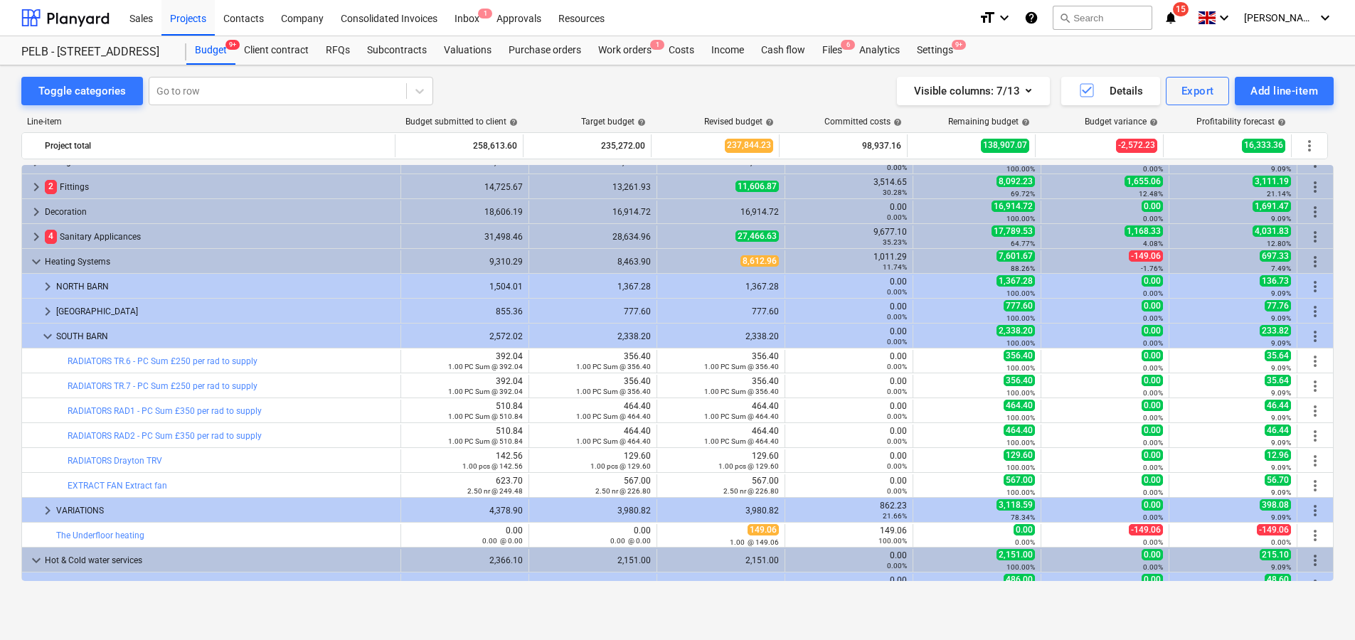
click at [45, 332] on span "keyboard_arrow_down" at bounding box center [47, 336] width 17 height 17
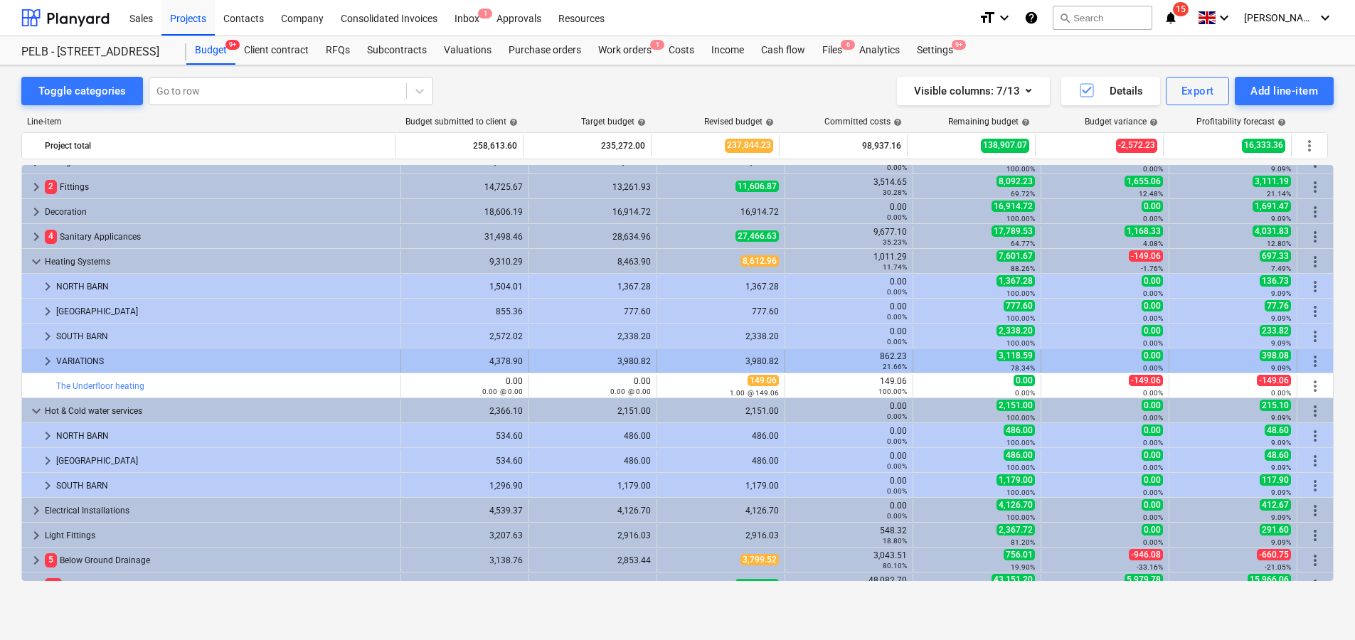
click at [48, 353] on span "keyboard_arrow_right" at bounding box center [47, 361] width 17 height 17
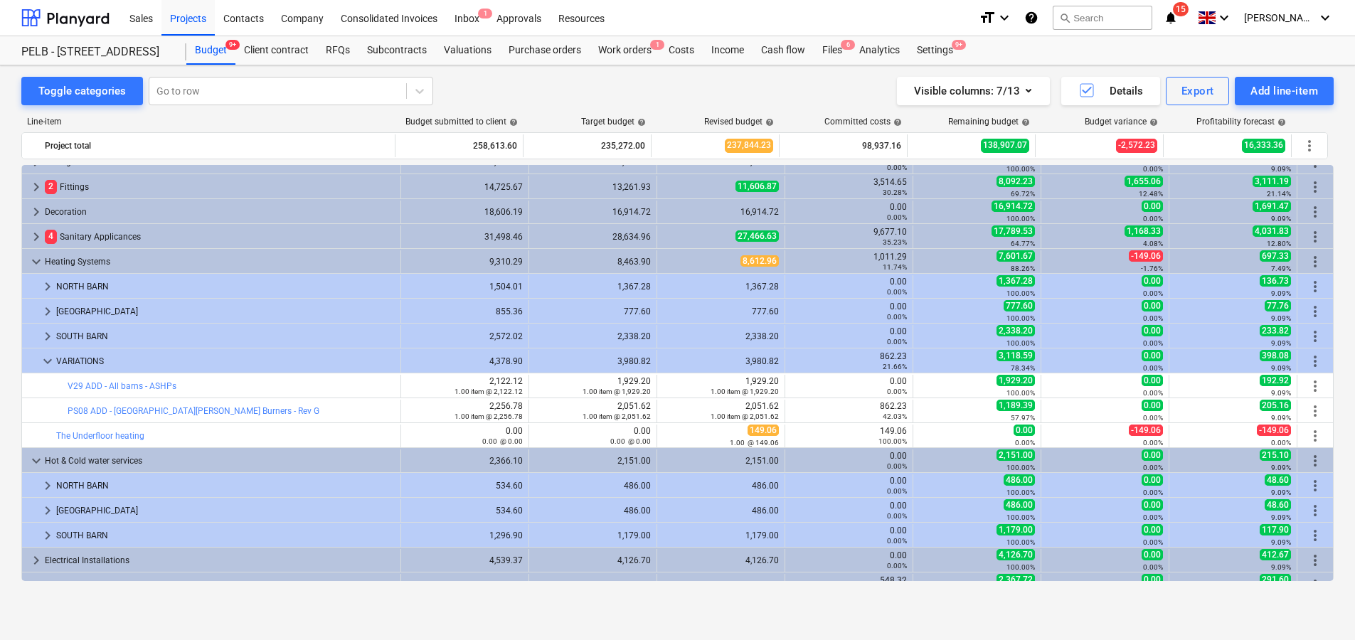
click at [48, 353] on span "keyboard_arrow_down" at bounding box center [47, 361] width 17 height 17
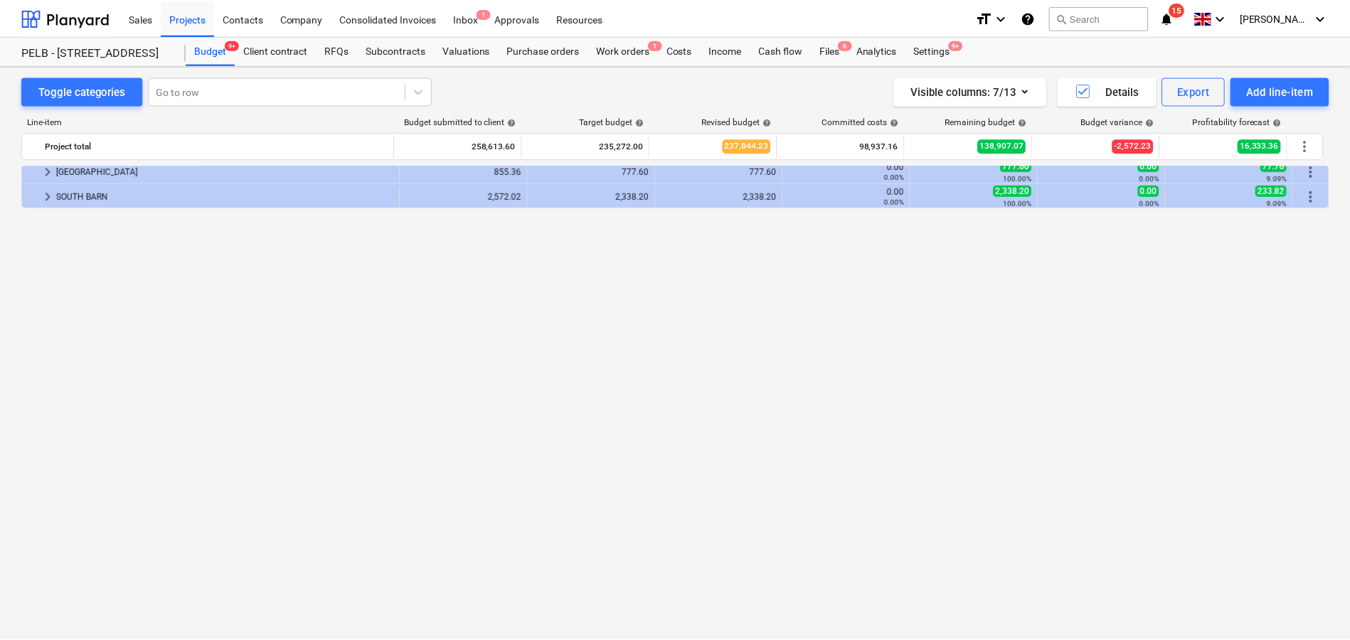
scroll to position [0, 0]
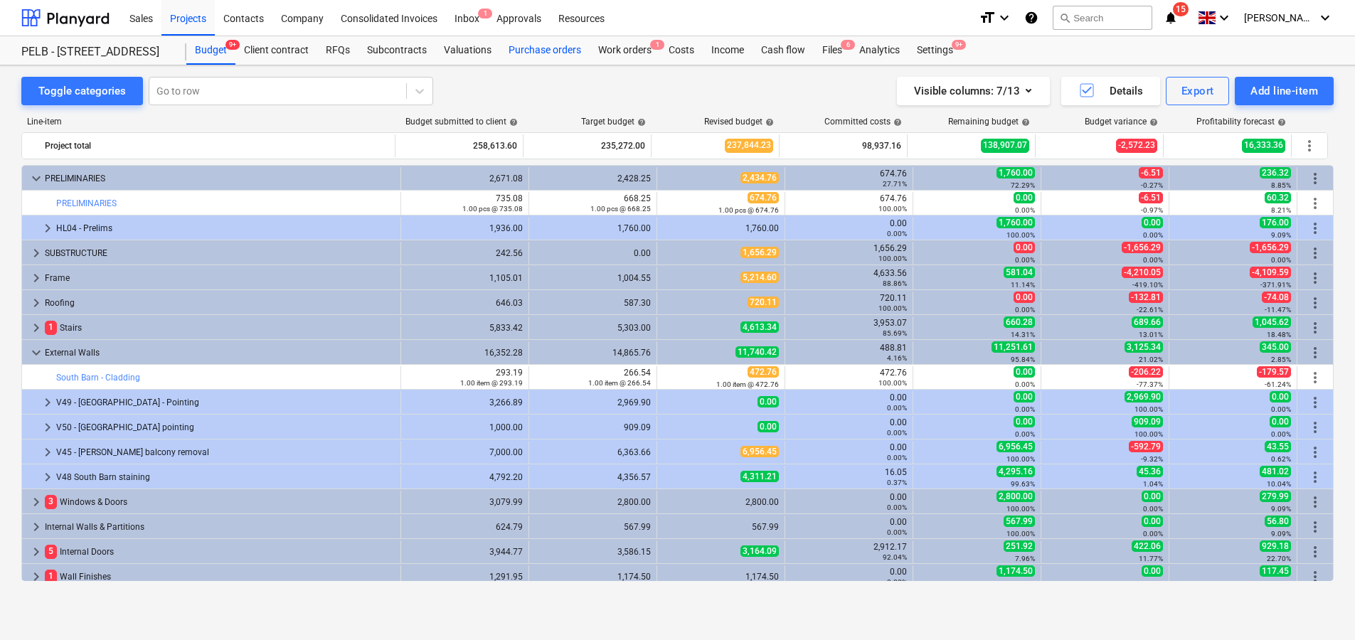
click at [556, 51] on div "Purchase orders" at bounding box center [545, 50] width 90 height 28
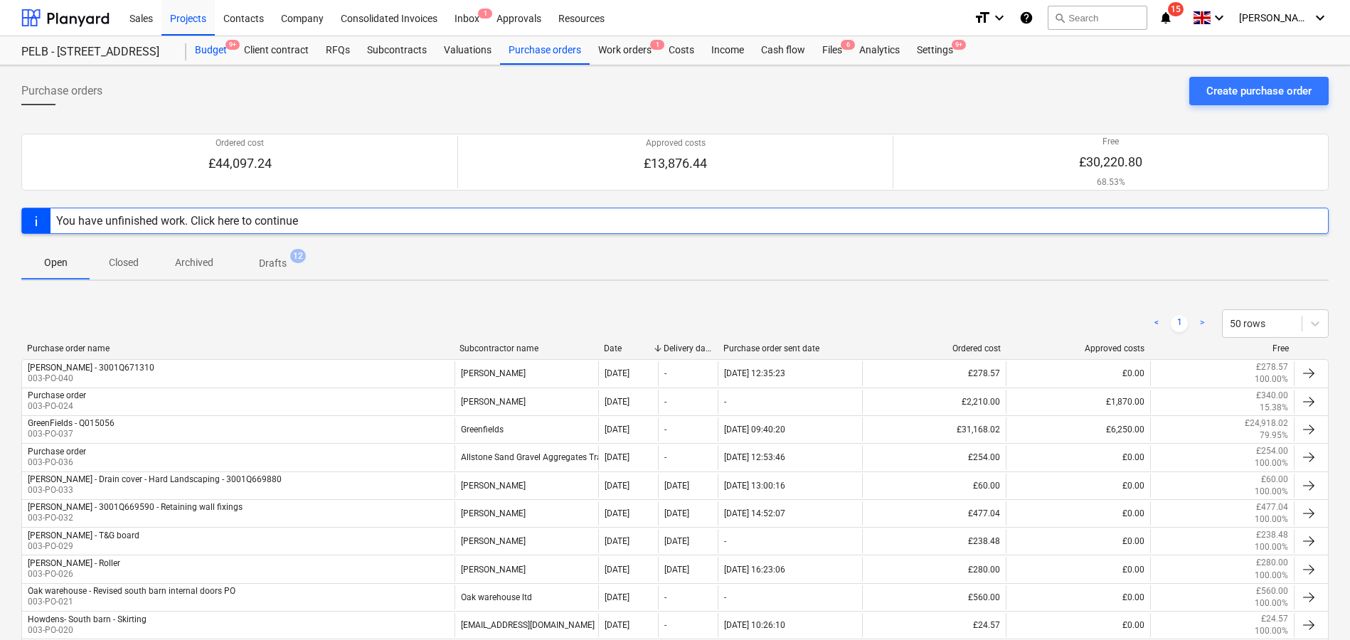
click at [215, 55] on div "Budget 9+" at bounding box center [210, 50] width 49 height 28
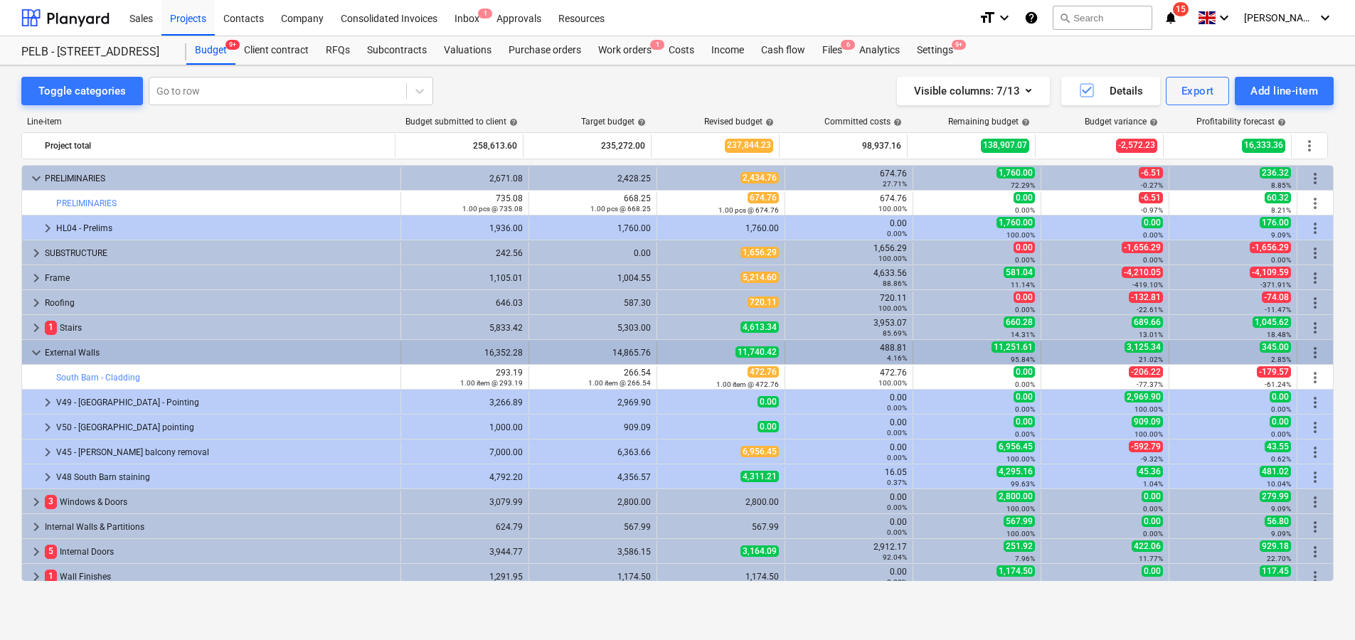
click at [32, 347] on span "keyboard_arrow_down" at bounding box center [36, 352] width 17 height 17
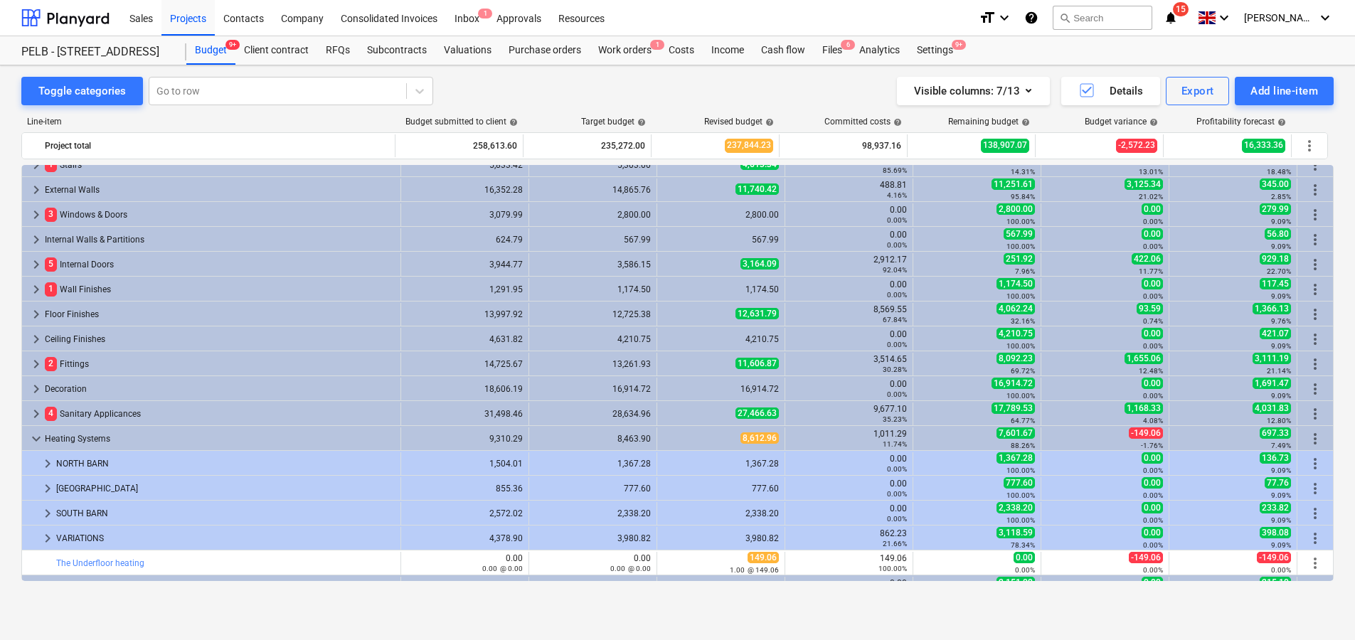
scroll to position [167, 0]
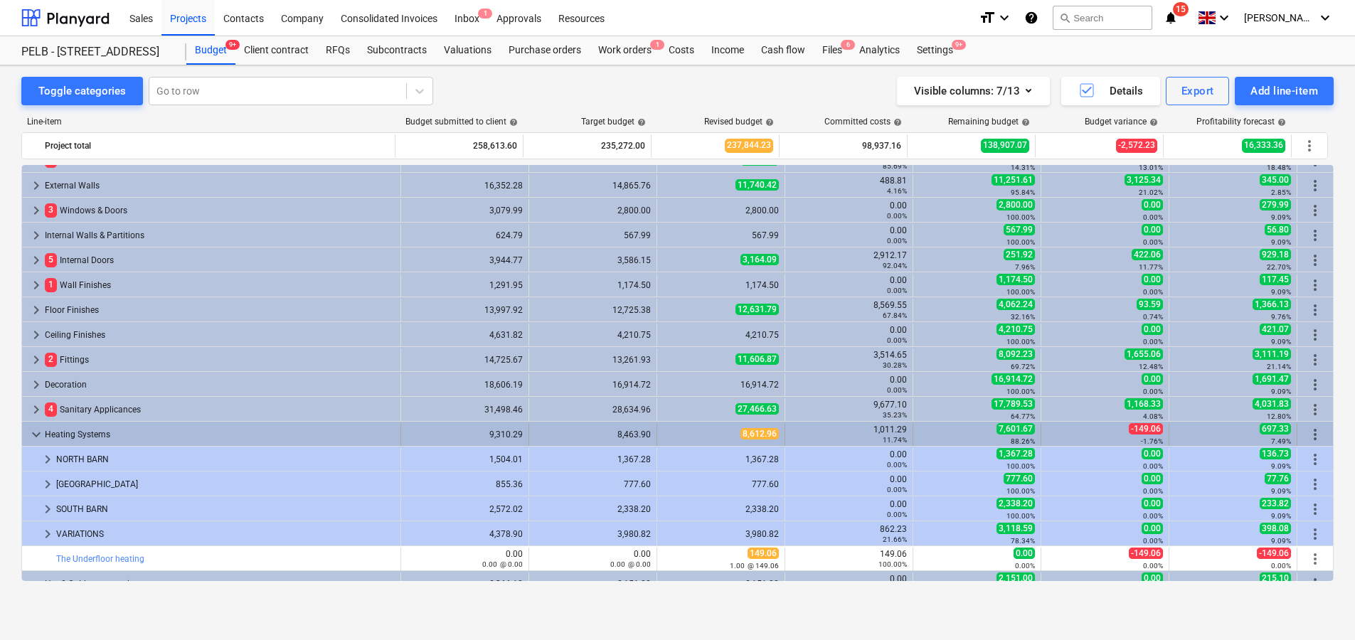
click at [35, 435] on span "keyboard_arrow_down" at bounding box center [36, 434] width 17 height 17
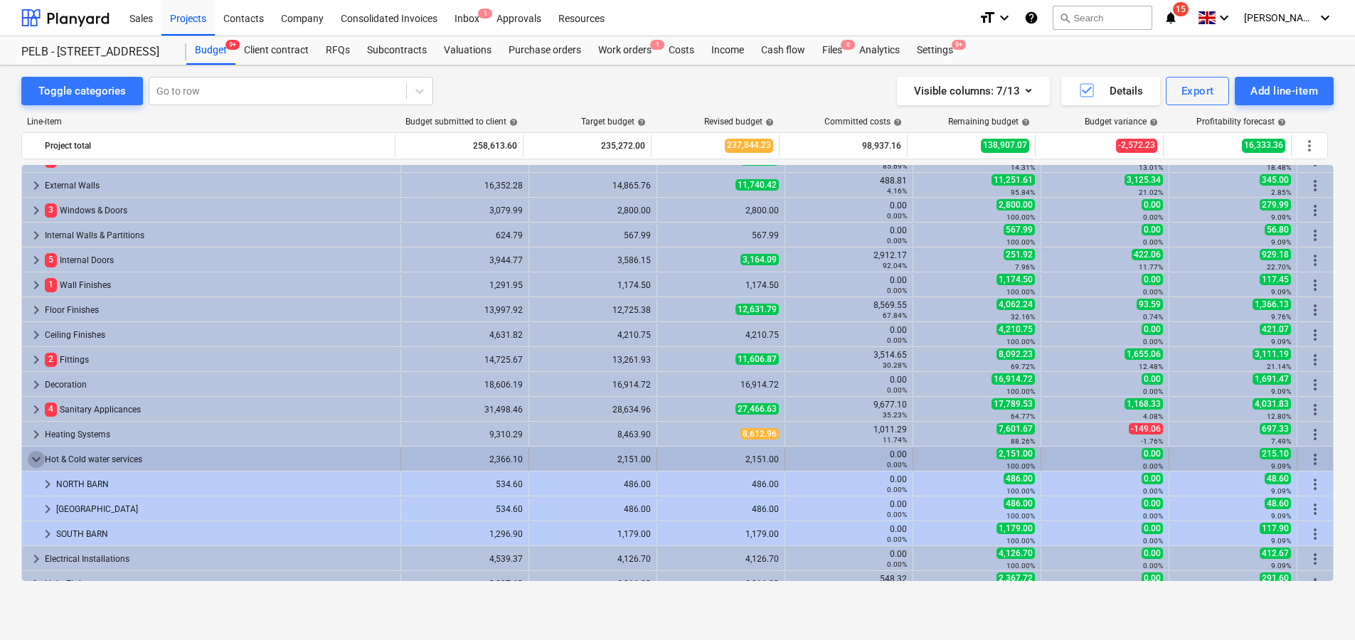
click at [37, 459] on span "keyboard_arrow_down" at bounding box center [36, 459] width 17 height 17
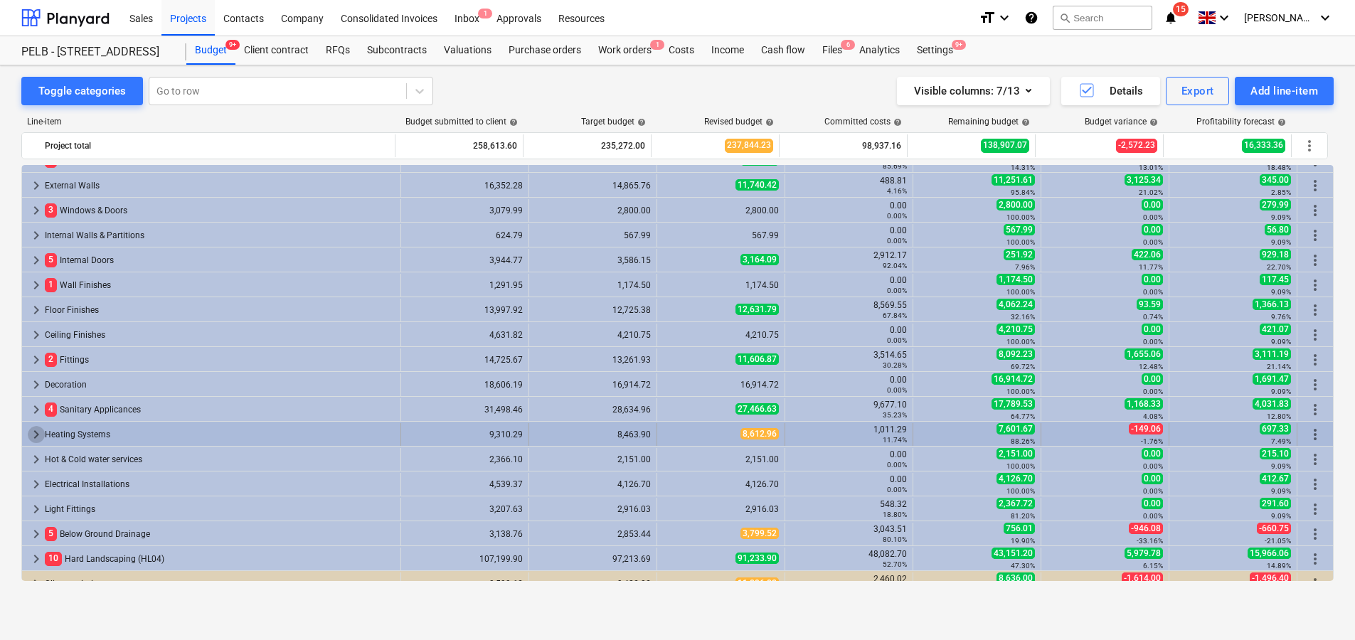
click at [37, 437] on span "keyboard_arrow_right" at bounding box center [36, 434] width 17 height 17
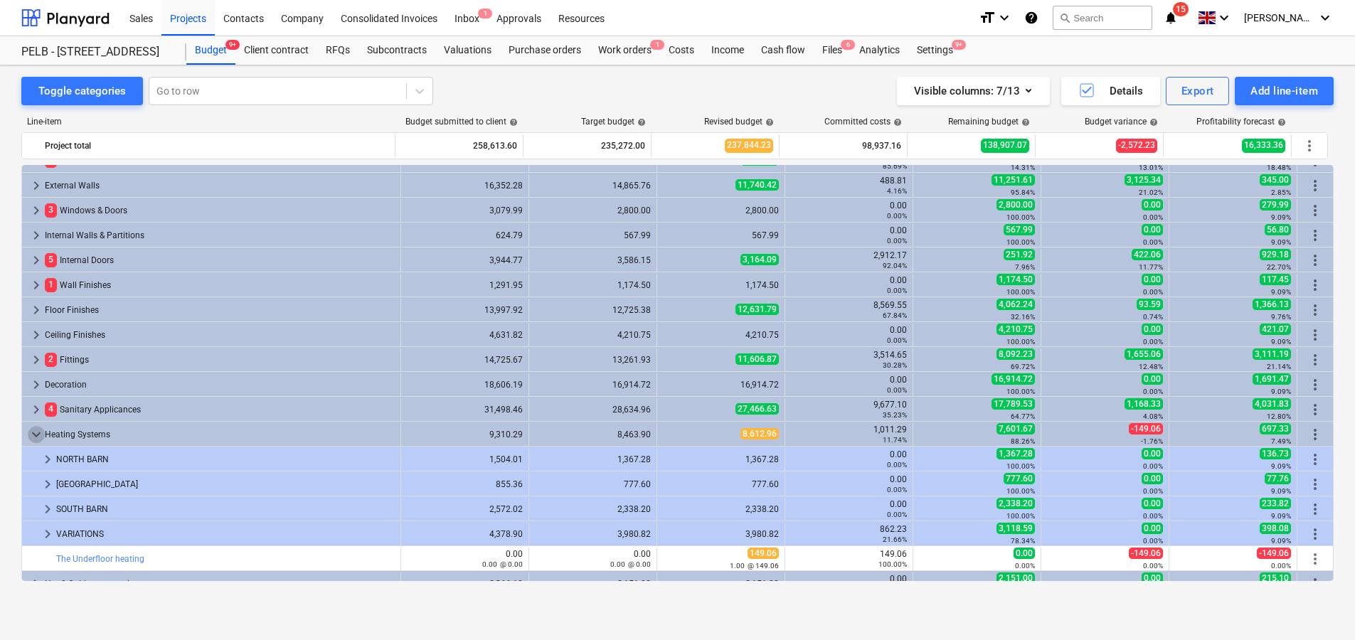
click at [37, 437] on span "keyboard_arrow_down" at bounding box center [36, 434] width 17 height 17
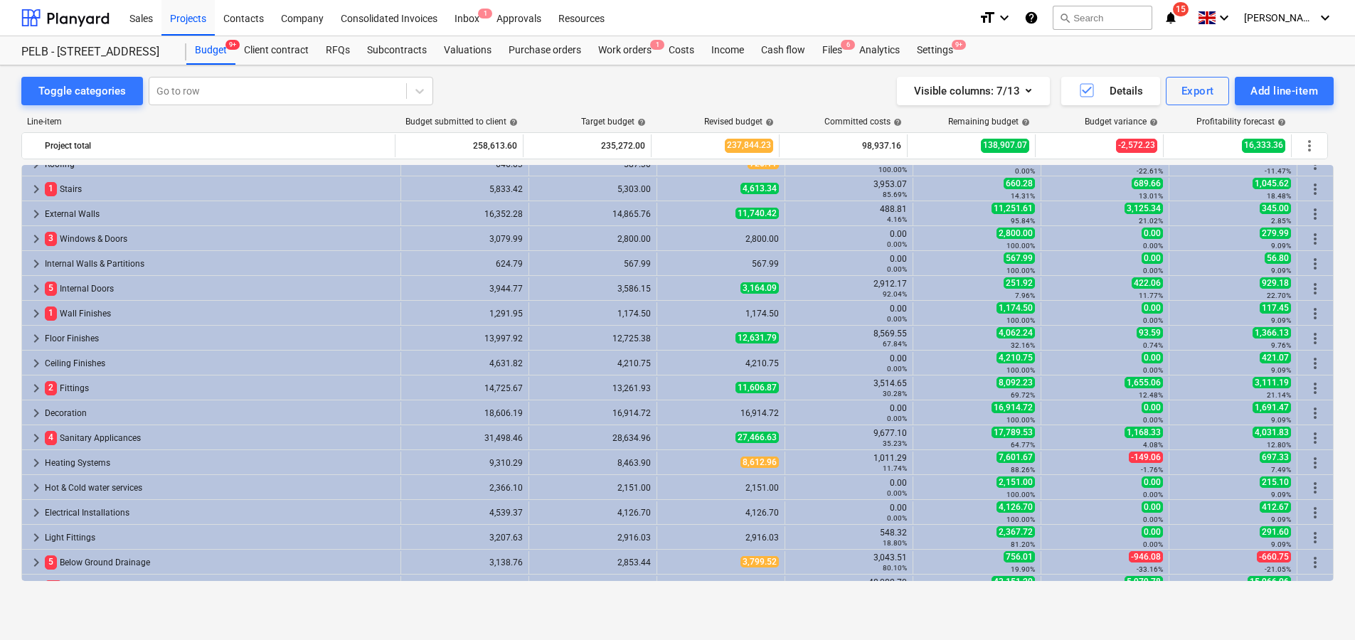
scroll to position [133, 0]
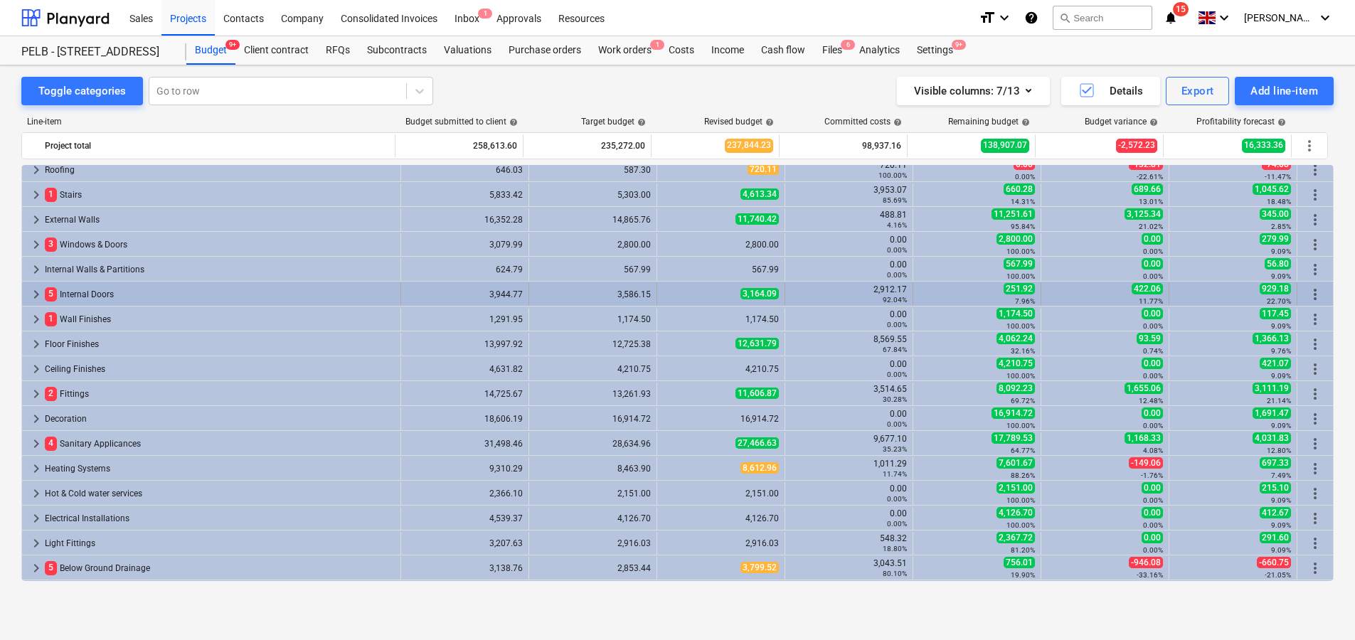
click at [35, 297] on span "keyboard_arrow_right" at bounding box center [36, 294] width 17 height 17
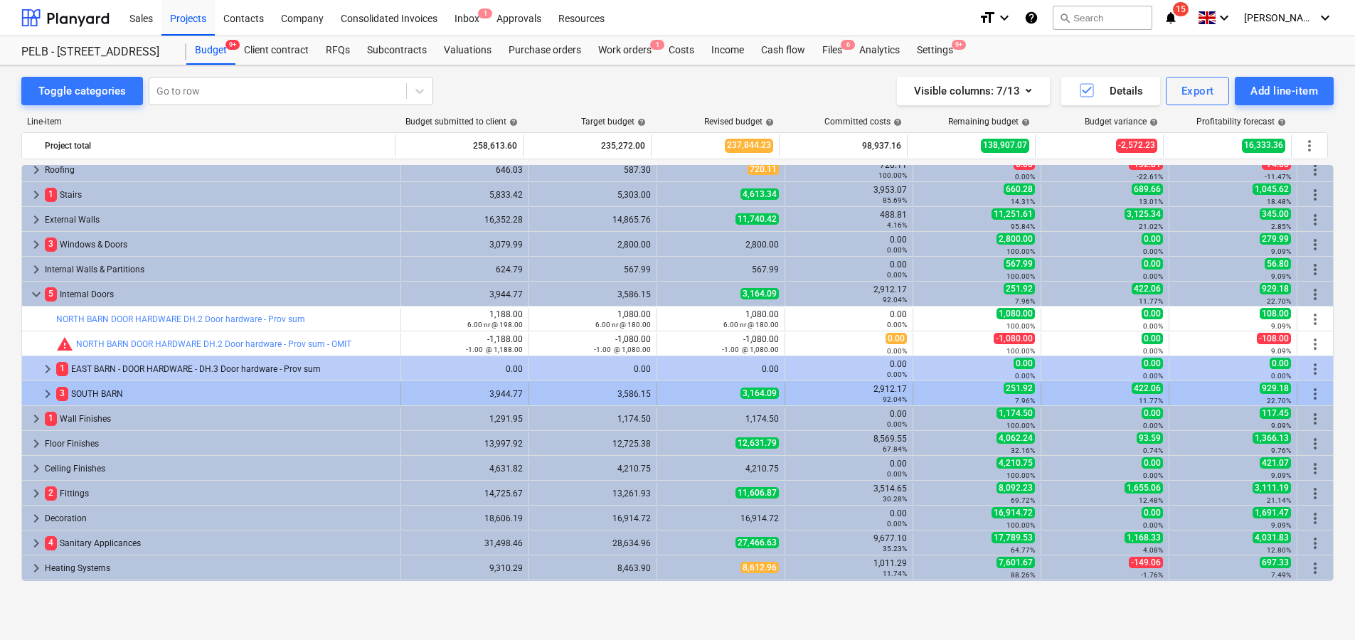
click at [46, 393] on span "keyboard_arrow_right" at bounding box center [47, 393] width 17 height 17
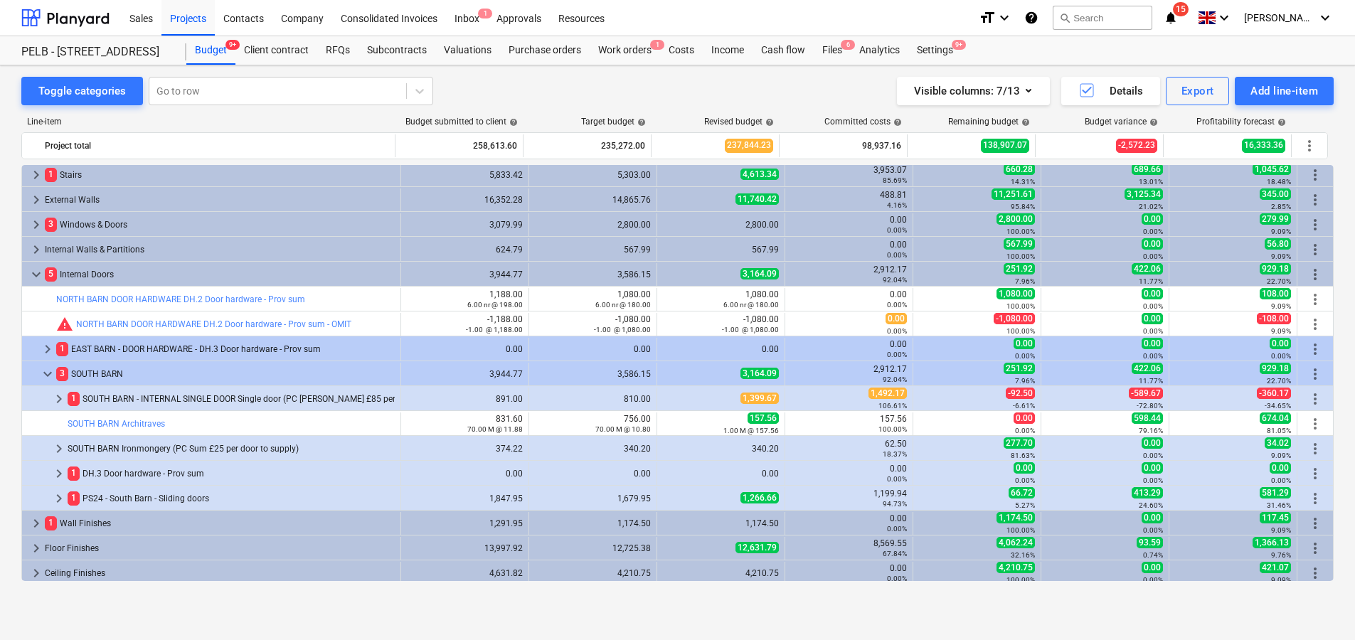
scroll to position [156, 0]
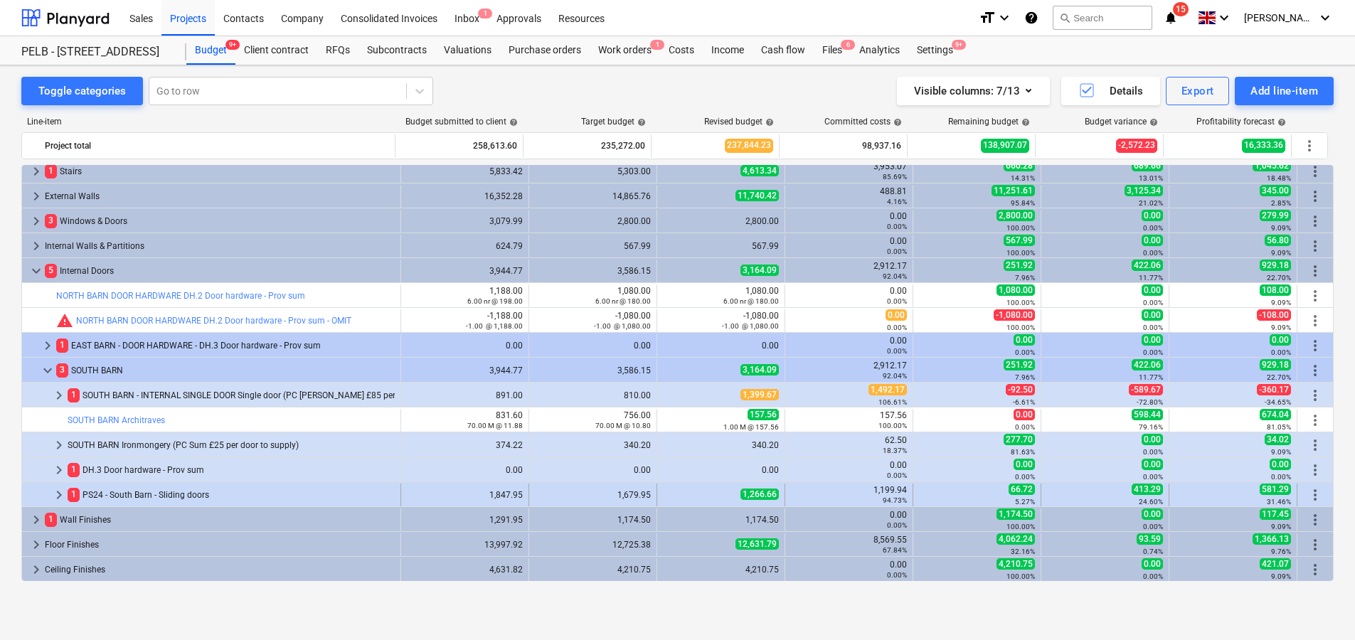
click at [58, 492] on span "keyboard_arrow_right" at bounding box center [58, 494] width 17 height 17
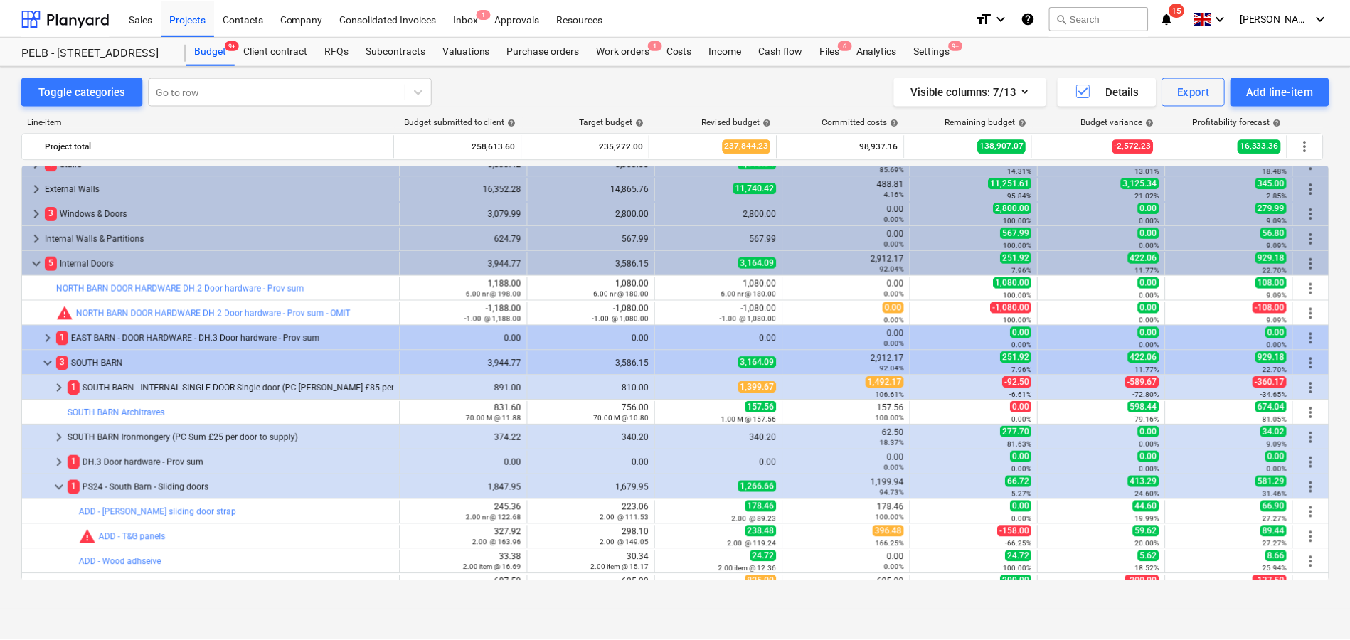
scroll to position [170, 0]
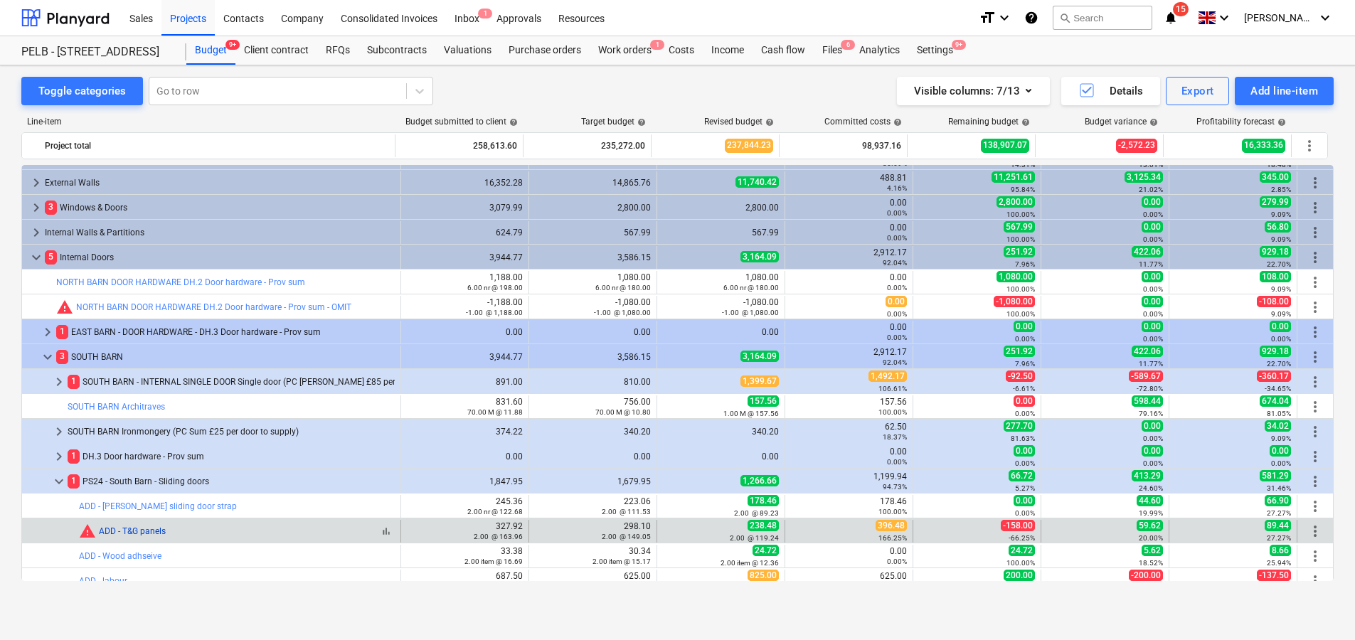
click at [151, 530] on link "ADD - T&G panels" at bounding box center [132, 531] width 67 height 10
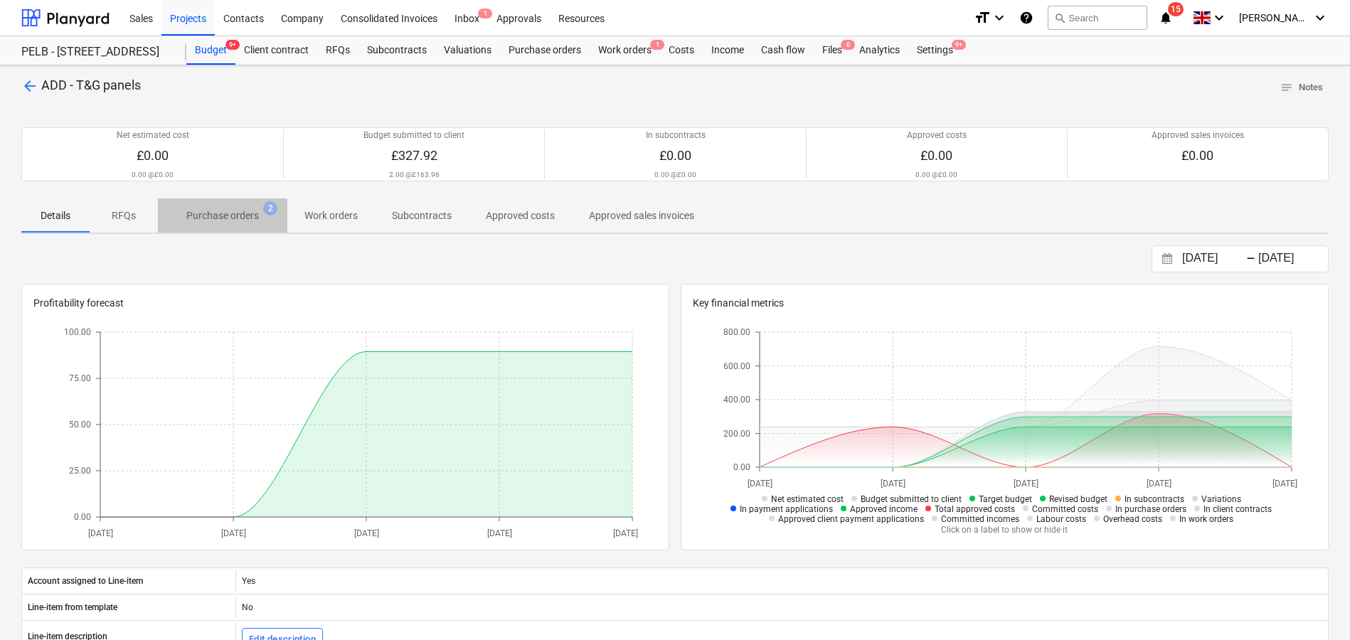
click at [226, 223] on p "Purchase orders" at bounding box center [222, 215] width 73 height 15
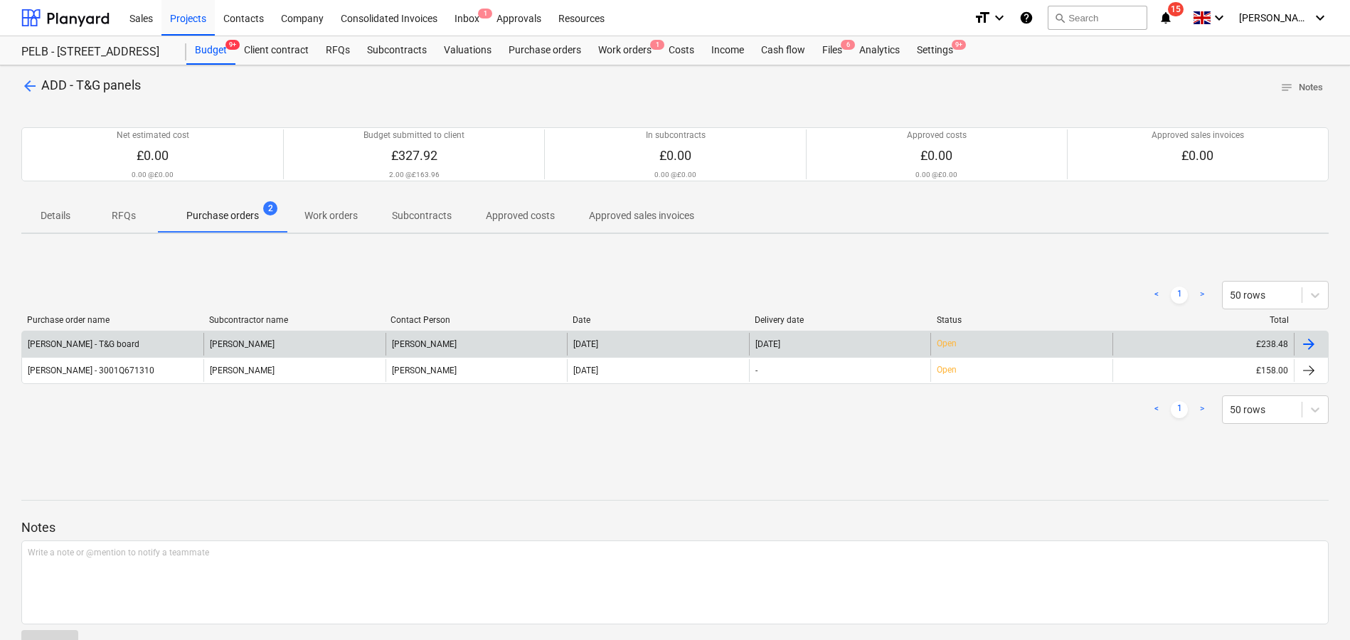
click at [177, 351] on div "[PERSON_NAME] - T&G board" at bounding box center [112, 344] width 181 height 23
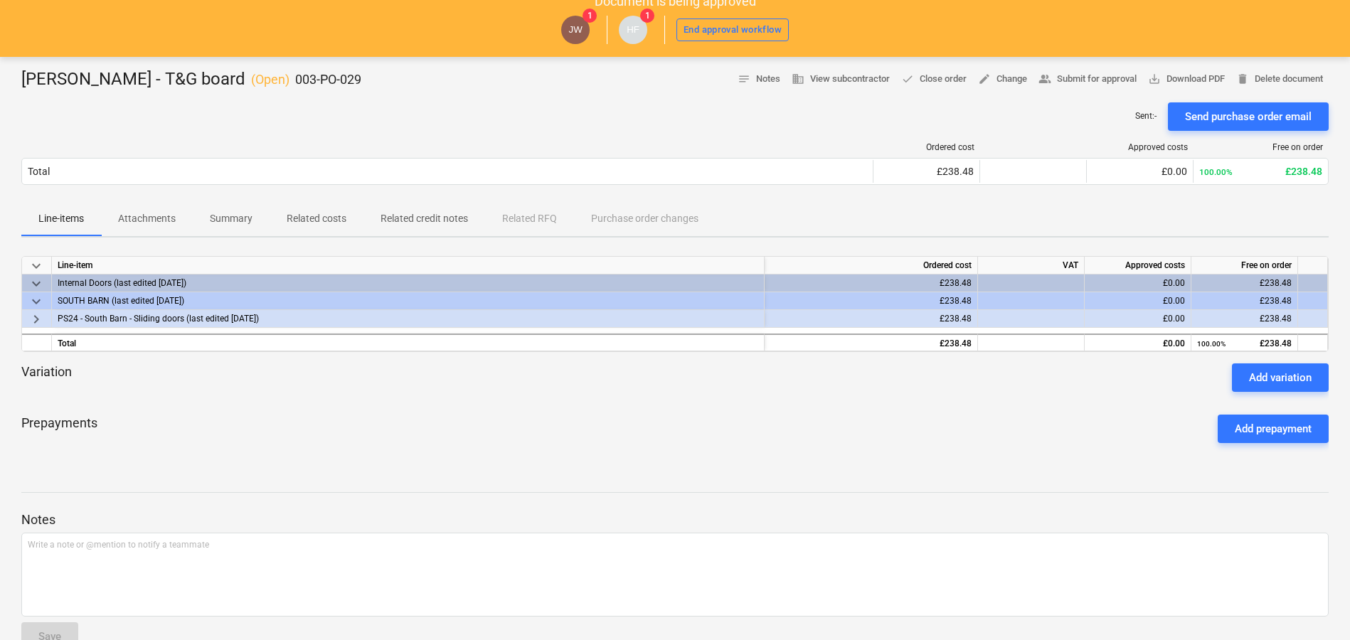
scroll to position [113, 0]
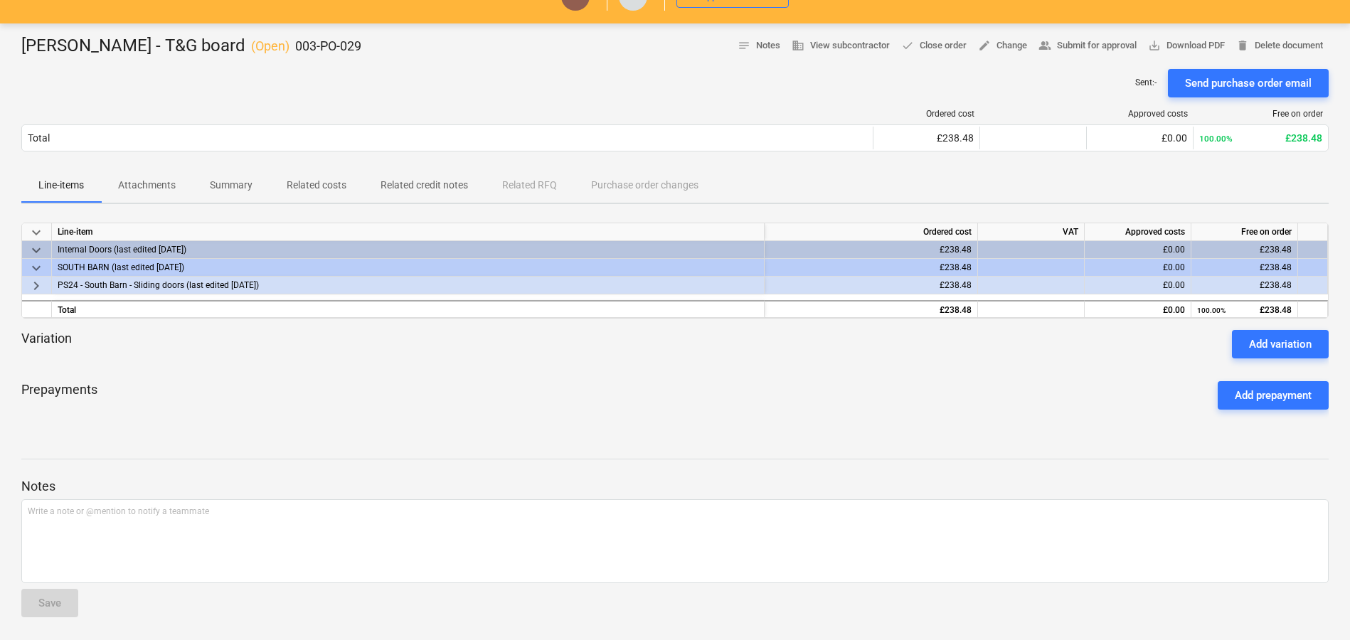
click at [1172, 31] on div "[PERSON_NAME] - T&G board ( Open ) 003-PO-029 notes Notes business View subcont…" at bounding box center [675, 331] width 1350 height 617
click at [1168, 43] on span "save_alt Download PDF" at bounding box center [1186, 46] width 77 height 16
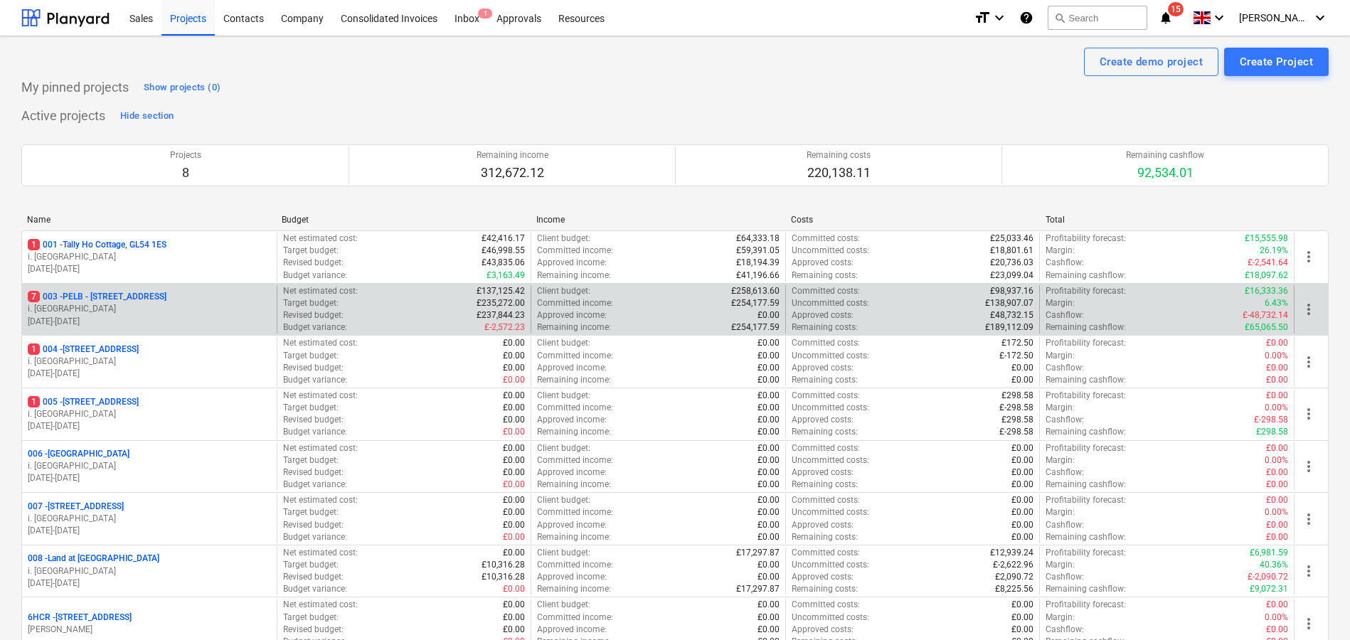
click at [151, 294] on p "7 003 - PELB - Castle lane, Moreton Valence, GL2 7NE" at bounding box center [97, 297] width 139 height 12
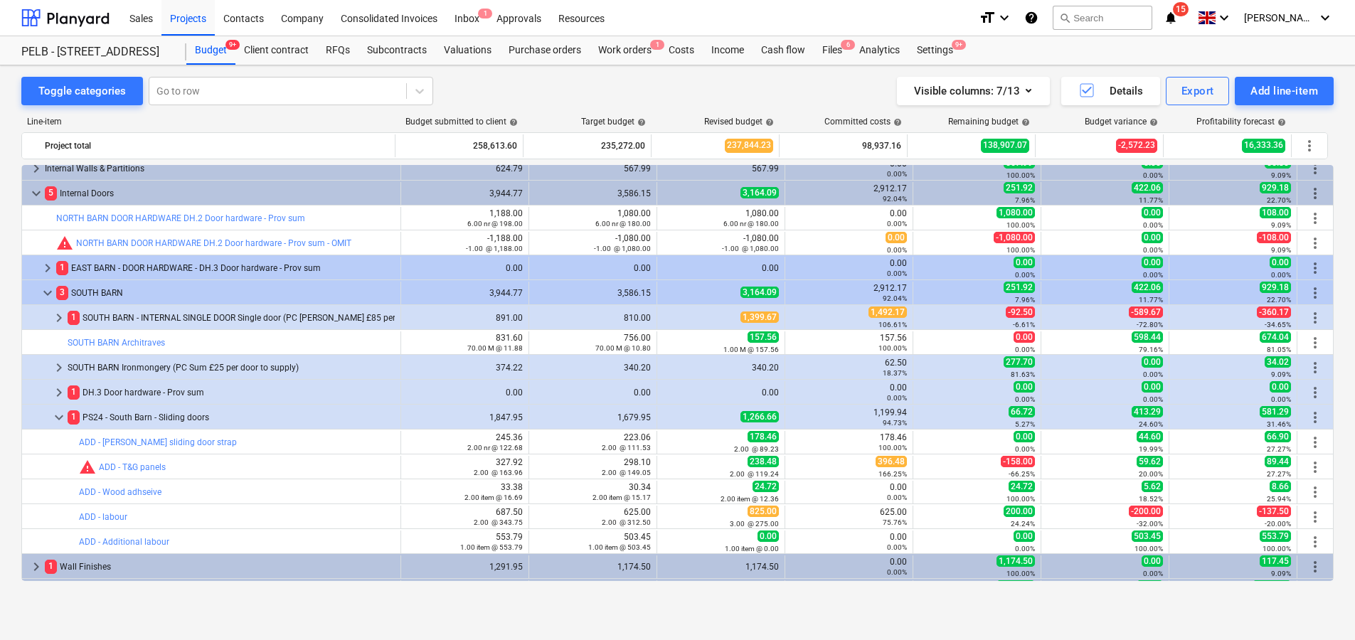
scroll to position [244, 0]
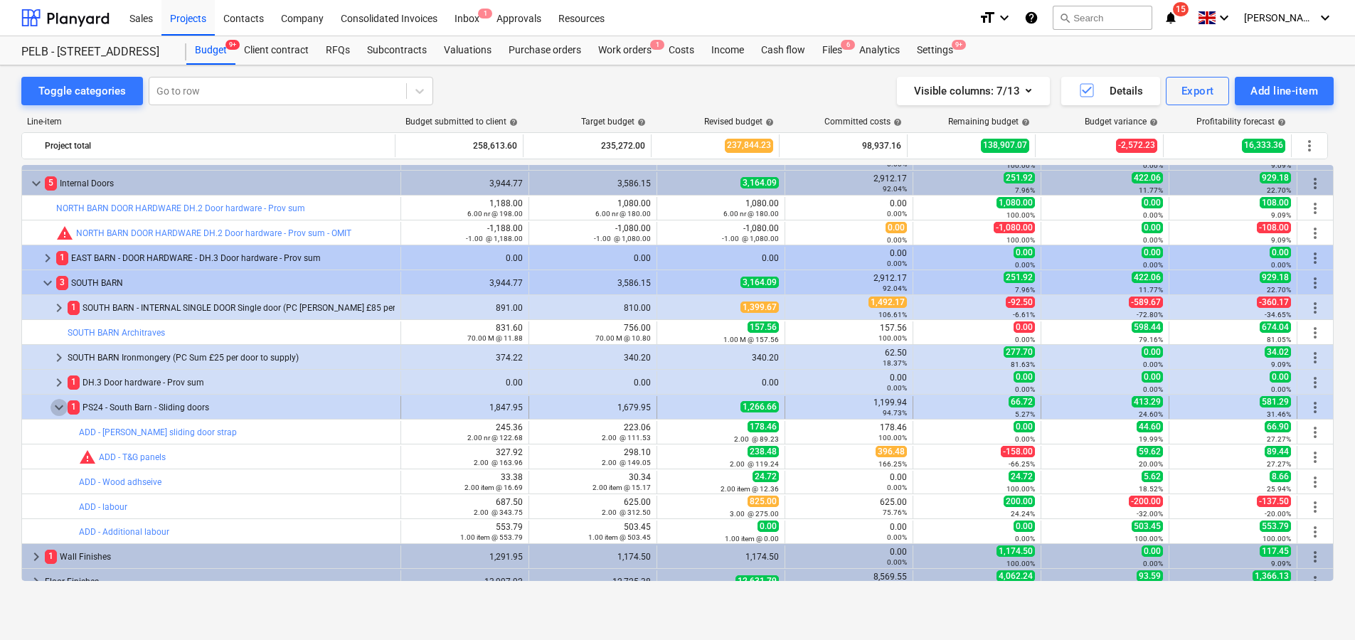
click at [60, 406] on span "keyboard_arrow_down" at bounding box center [58, 407] width 17 height 17
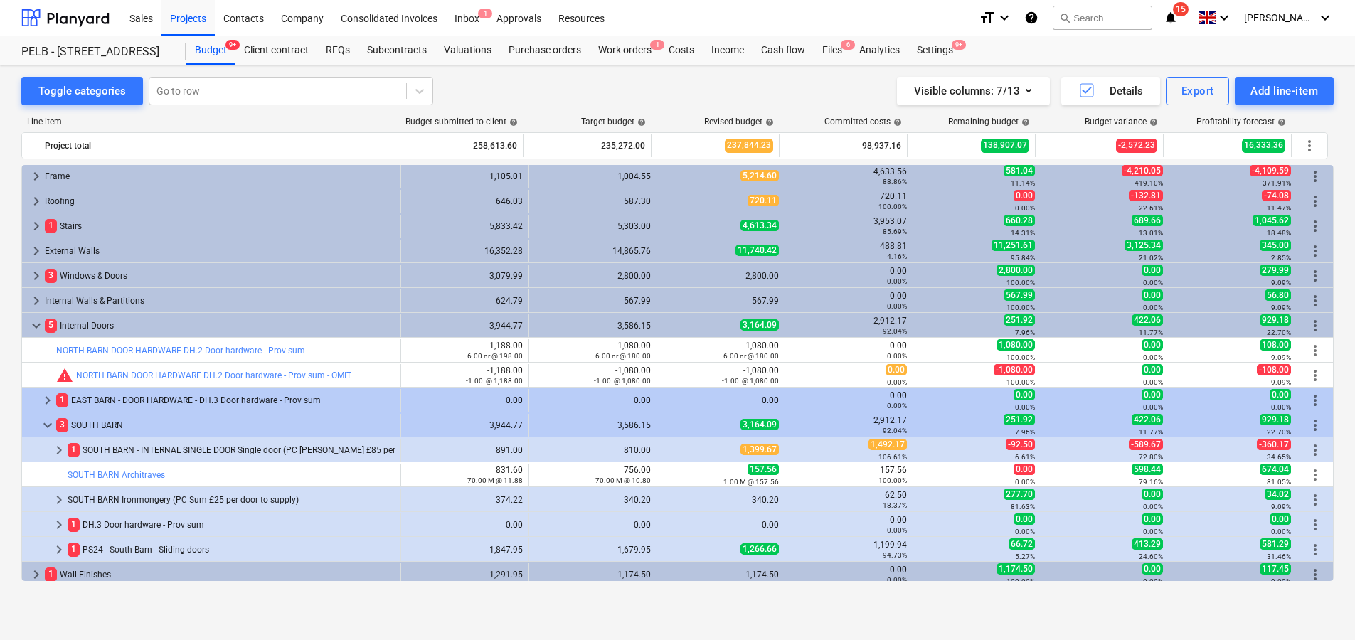
scroll to position [101, 0]
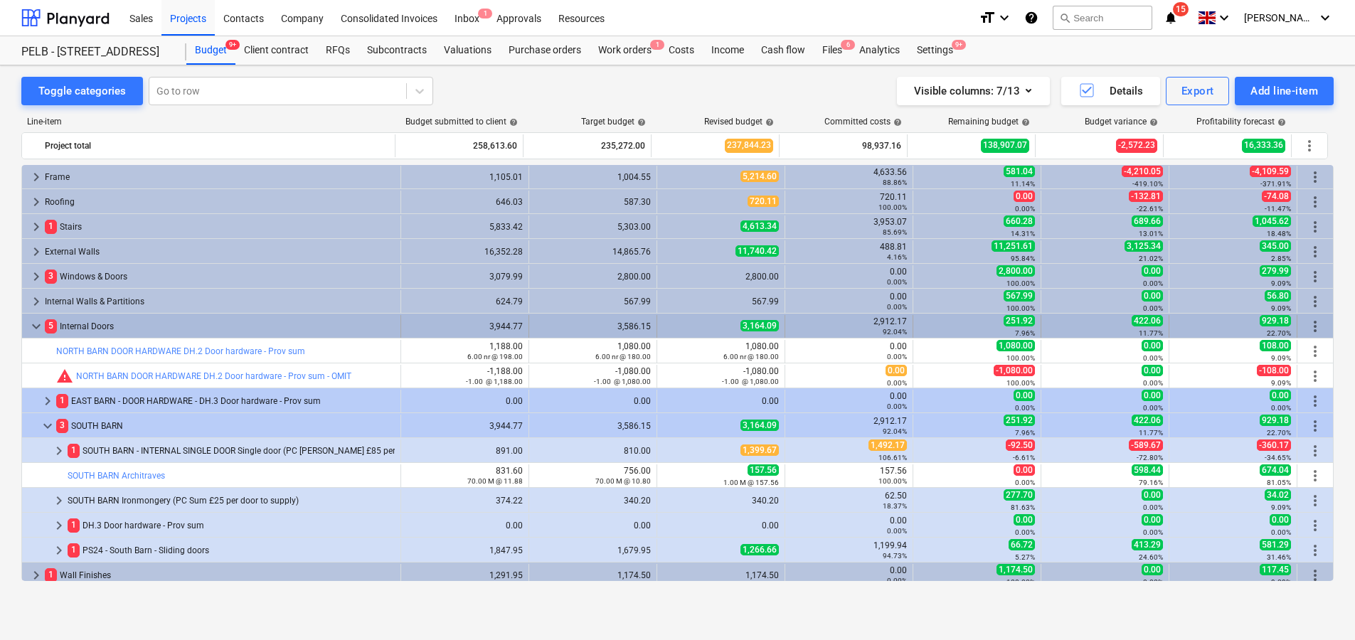
click at [42, 330] on span "keyboard_arrow_down" at bounding box center [36, 326] width 17 height 17
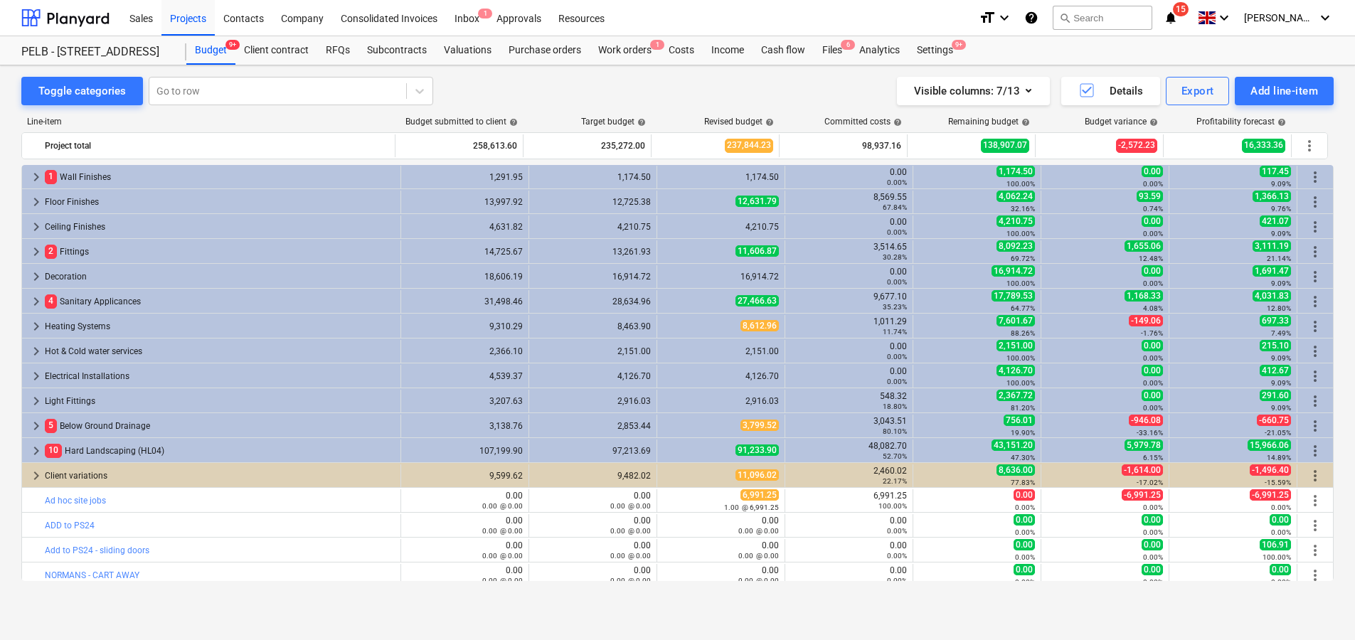
scroll to position [281, 0]
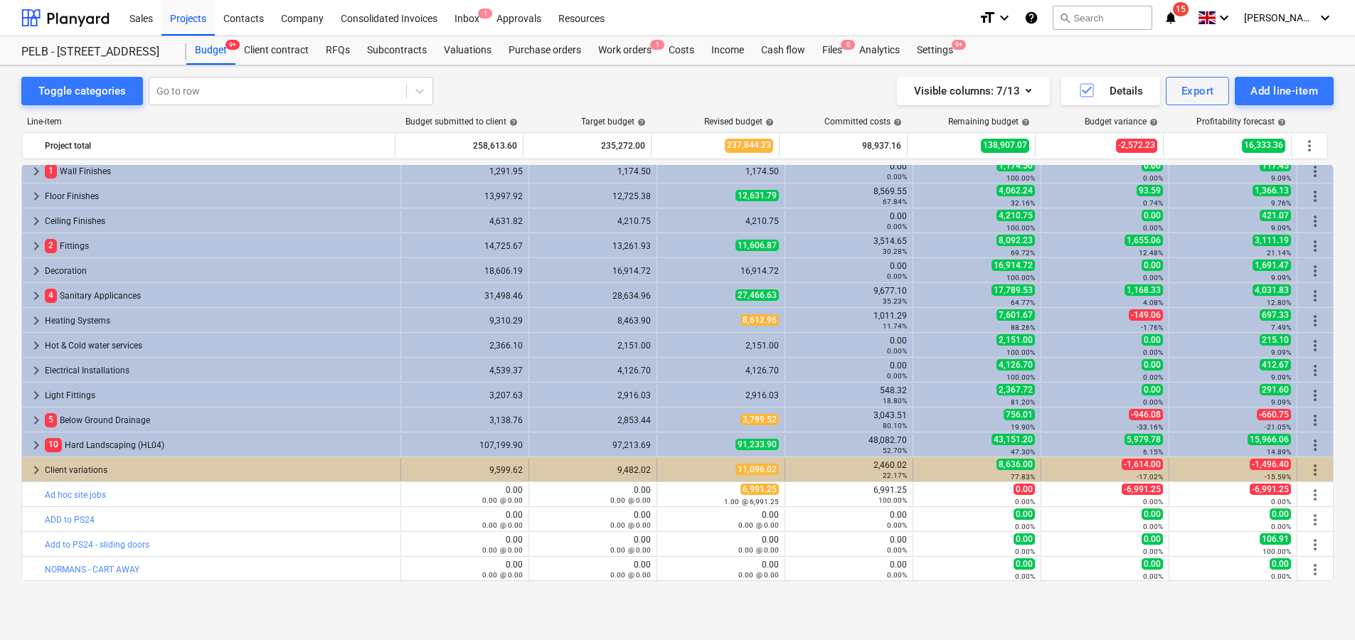
click at [1310, 467] on span "more_vert" at bounding box center [1314, 469] width 17 height 17
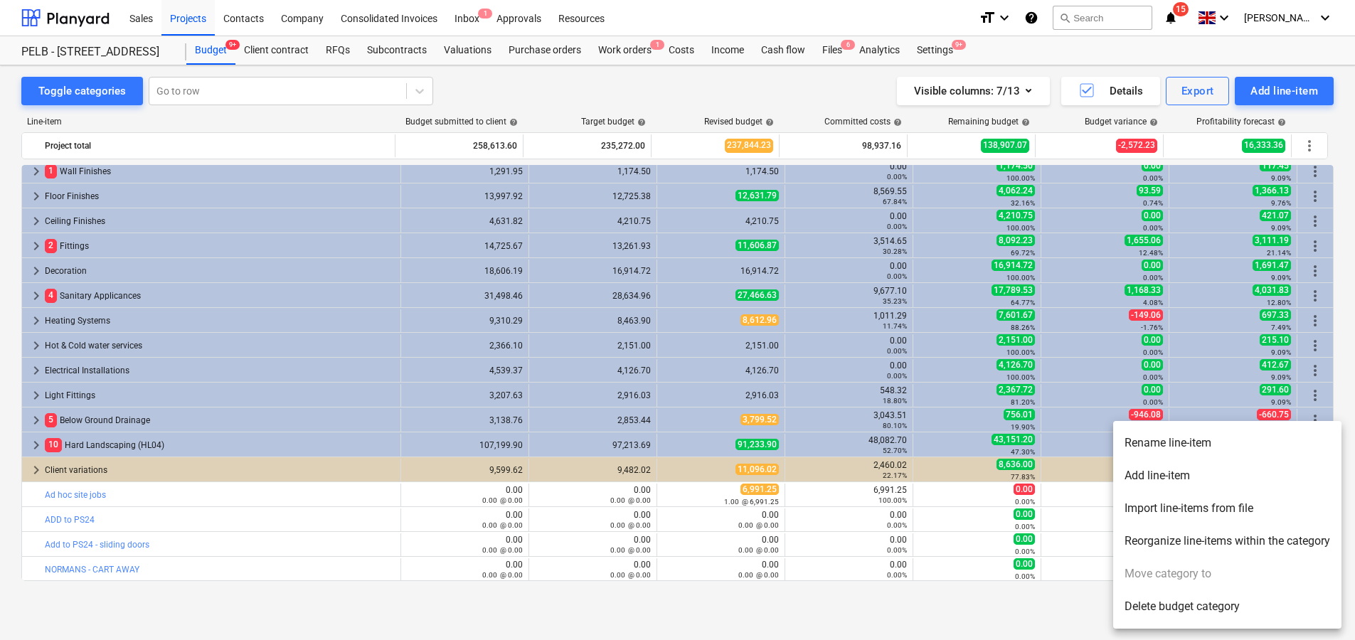
click at [1028, 470] on div at bounding box center [677, 320] width 1355 height 640
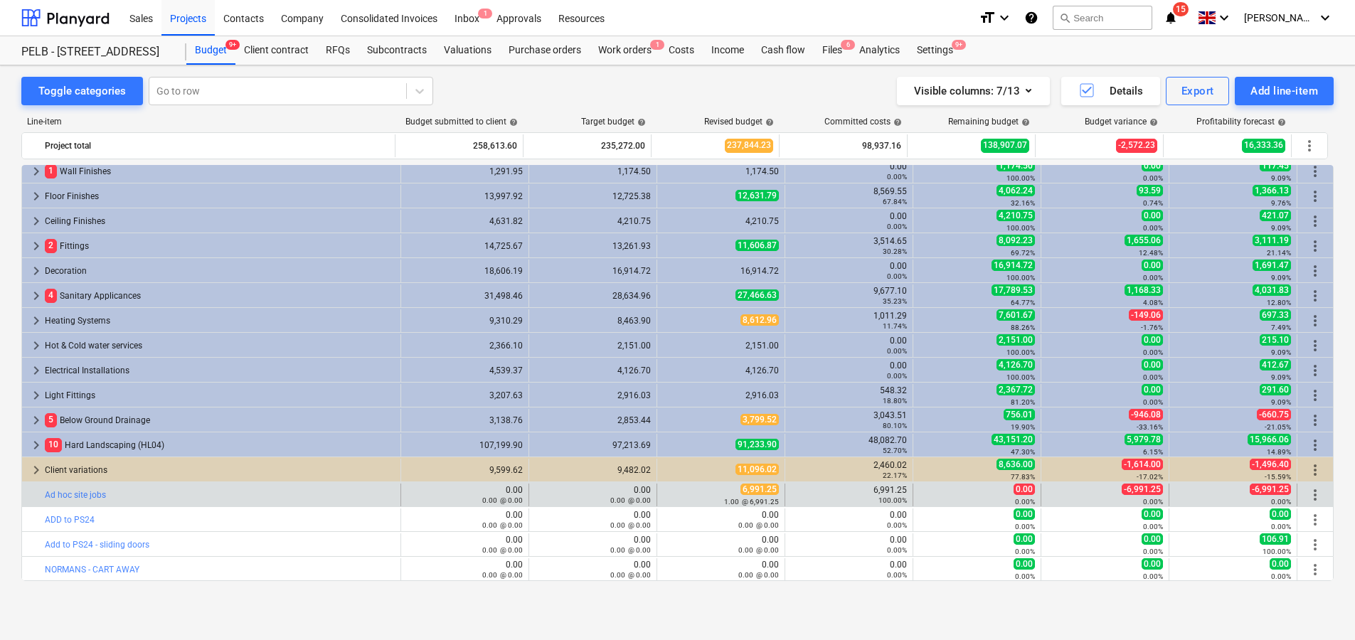
click at [1314, 492] on span "more_vert" at bounding box center [1314, 494] width 17 height 17
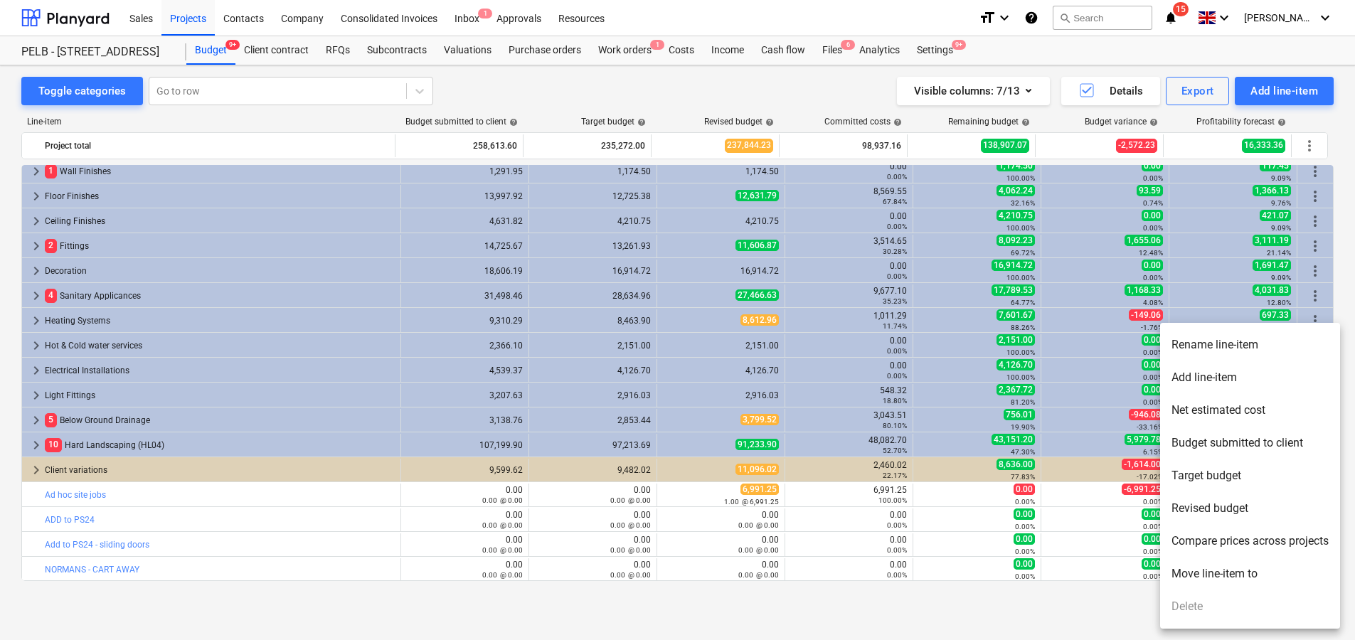
click at [1265, 379] on li "Add line-item" at bounding box center [1250, 377] width 180 height 33
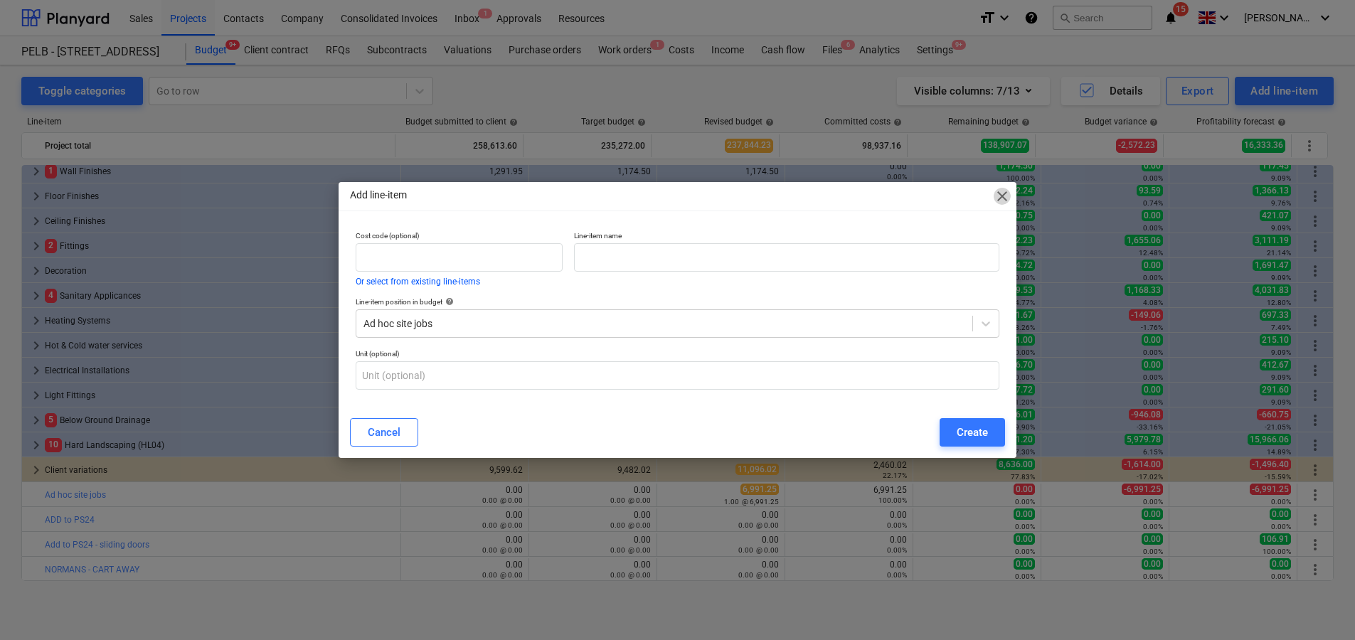
click at [1002, 196] on span "close" at bounding box center [1001, 196] width 17 height 17
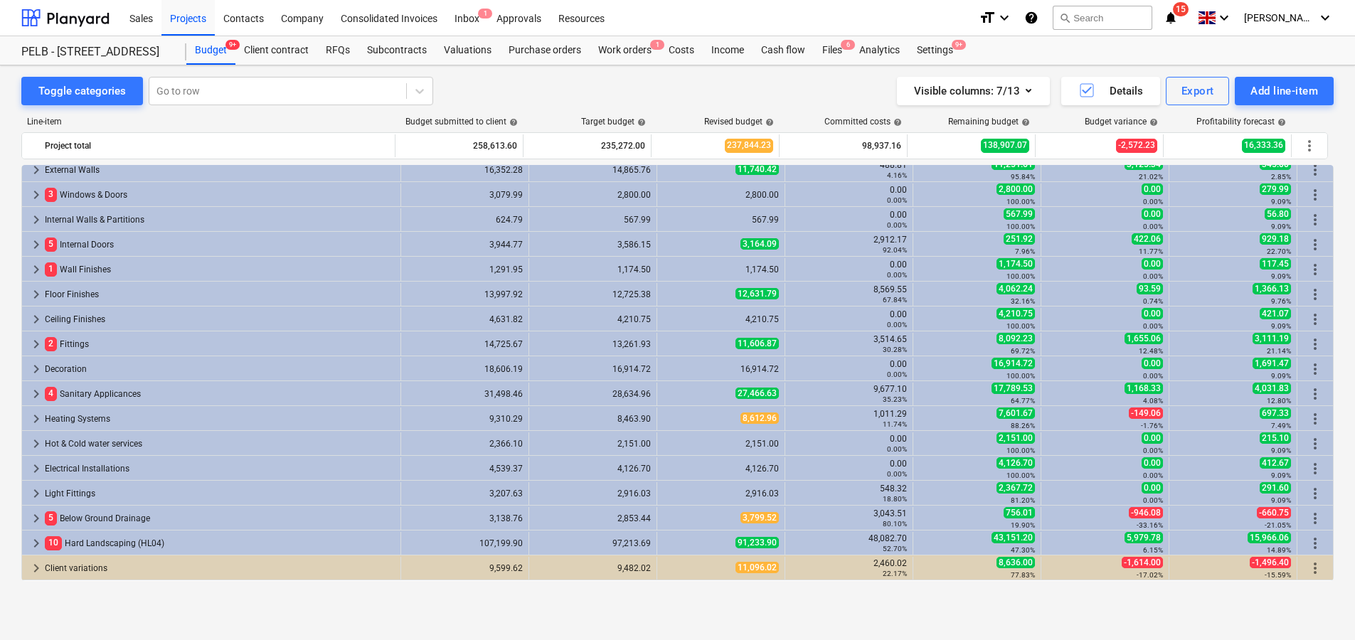
scroll to position [180, 0]
